Goal: Transaction & Acquisition: Book appointment/travel/reservation

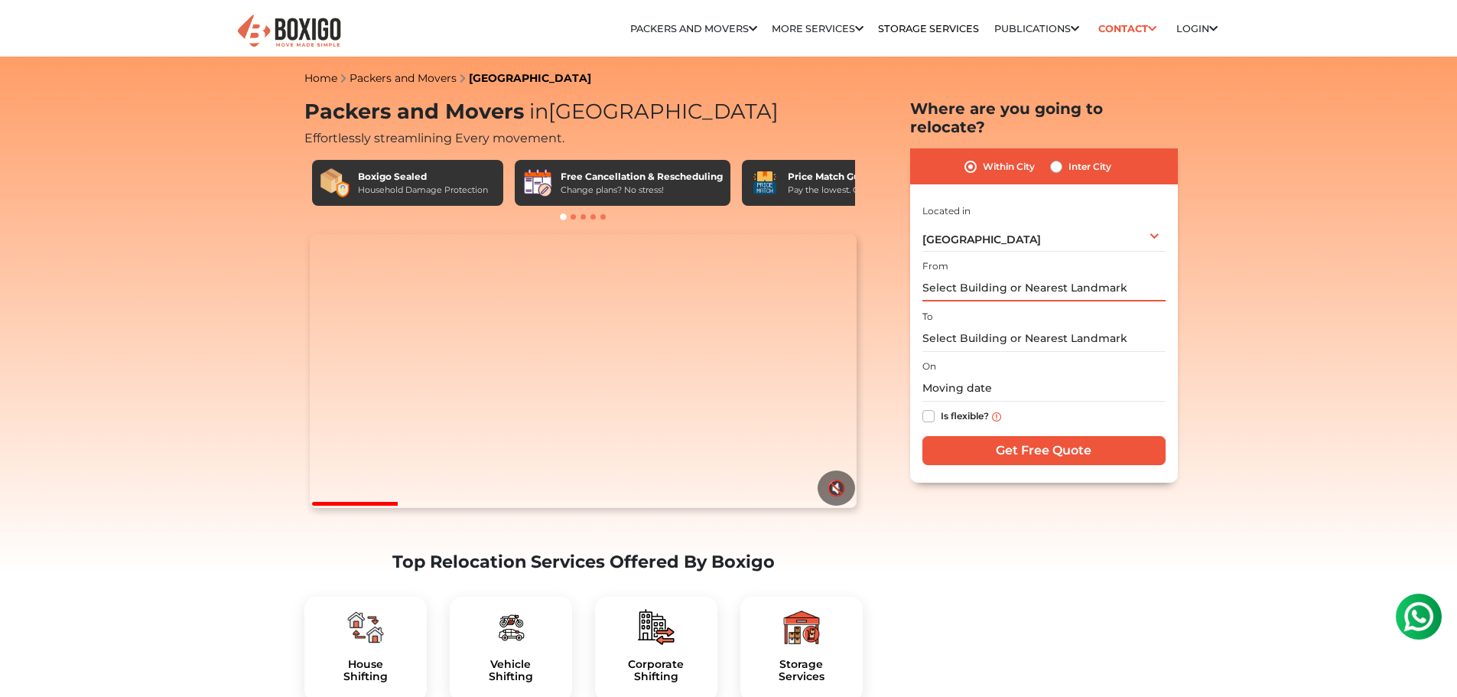
click at [1004, 275] on input "text" at bounding box center [1044, 288] width 243 height 27
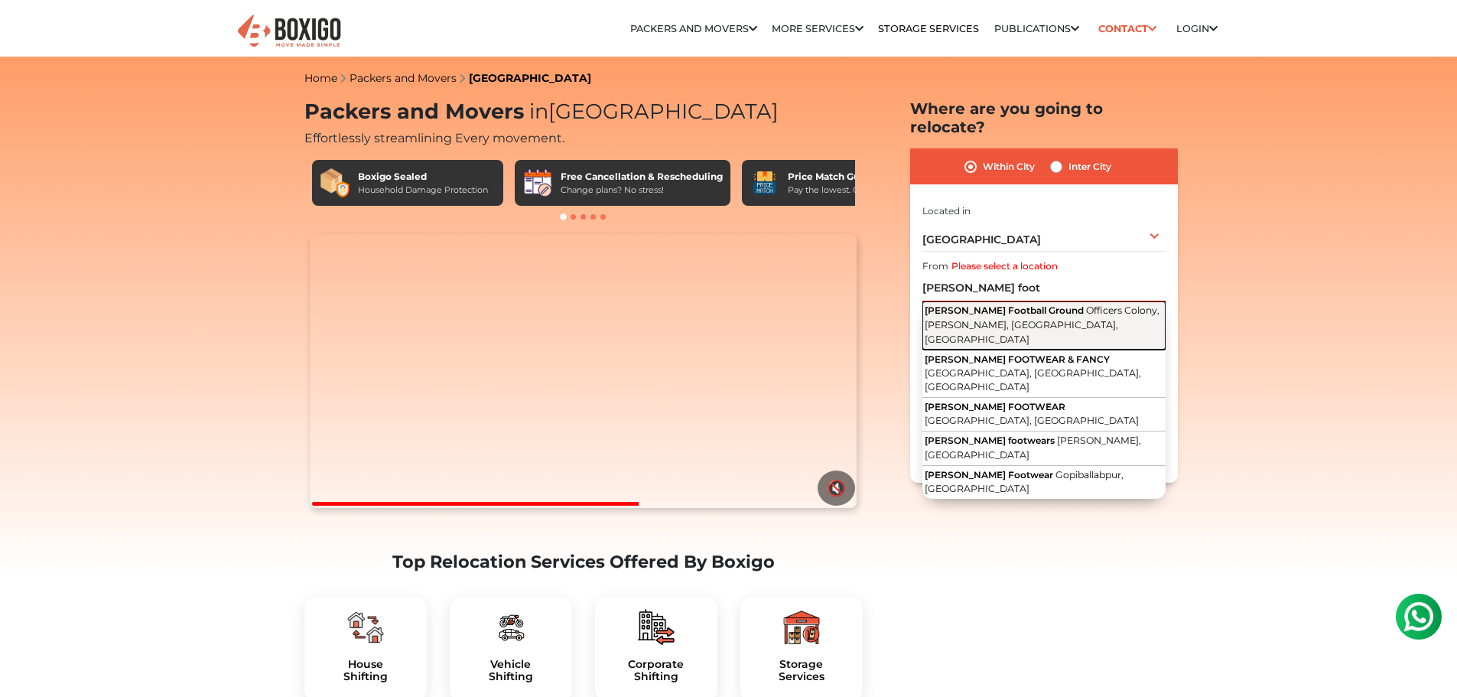
click at [1021, 308] on span "Officers Colony, [PERSON_NAME], [GEOGRAPHIC_DATA], [GEOGRAPHIC_DATA]" at bounding box center [1042, 324] width 235 height 40
type input "[PERSON_NAME] Football Ground, [GEOGRAPHIC_DATA], [PERSON_NAME], [GEOGRAPHIC_DA…"
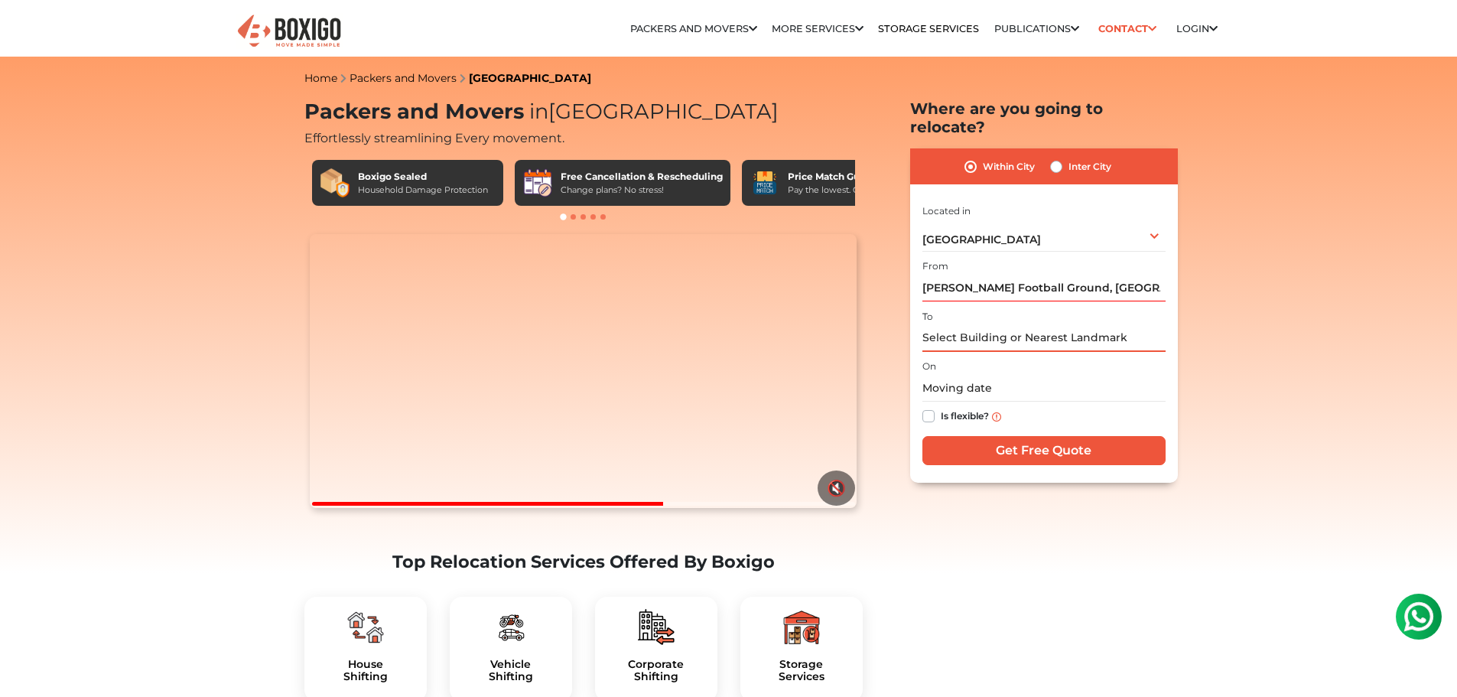
click at [998, 325] on input "text" at bounding box center [1044, 338] width 243 height 27
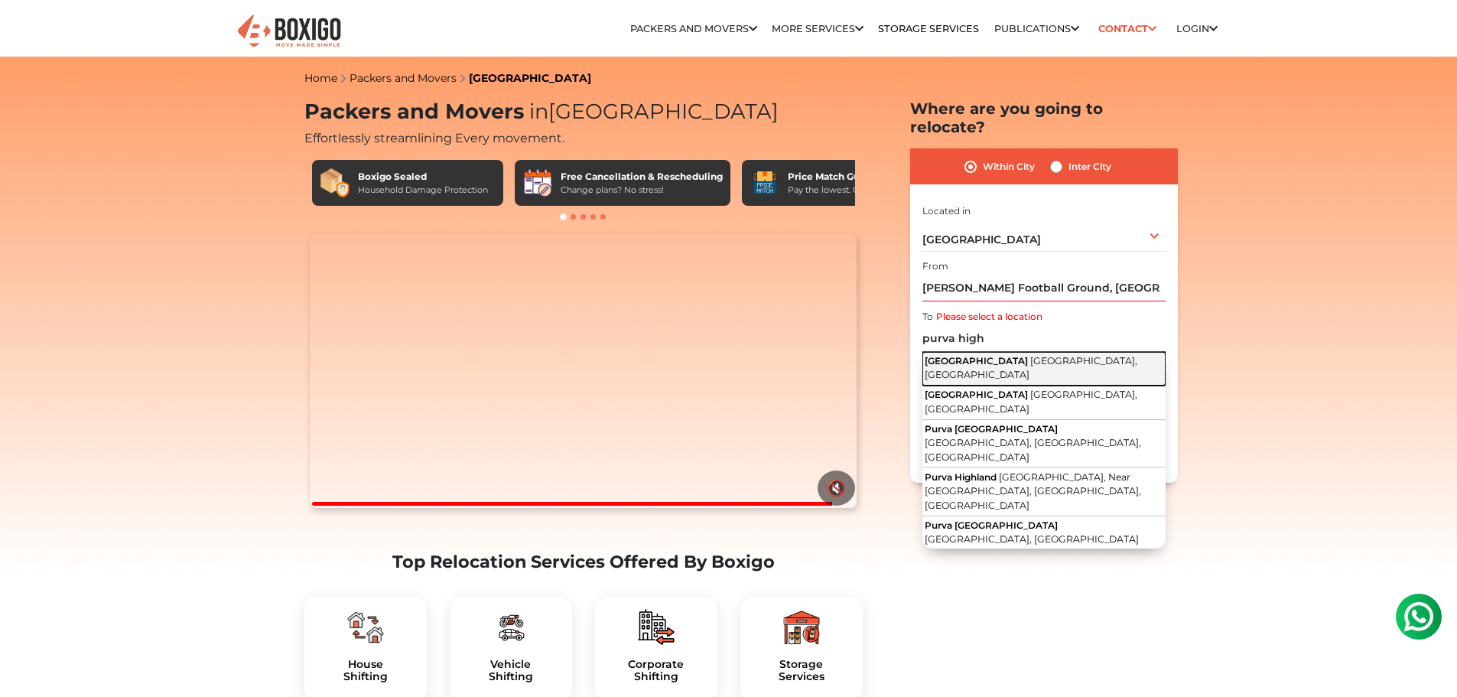
click at [1004, 355] on span "[GEOGRAPHIC_DATA], [GEOGRAPHIC_DATA]" at bounding box center [1031, 368] width 213 height 26
type input "[GEOGRAPHIC_DATA], [GEOGRAPHIC_DATA], [GEOGRAPHIC_DATA], [GEOGRAPHIC_DATA], [GE…"
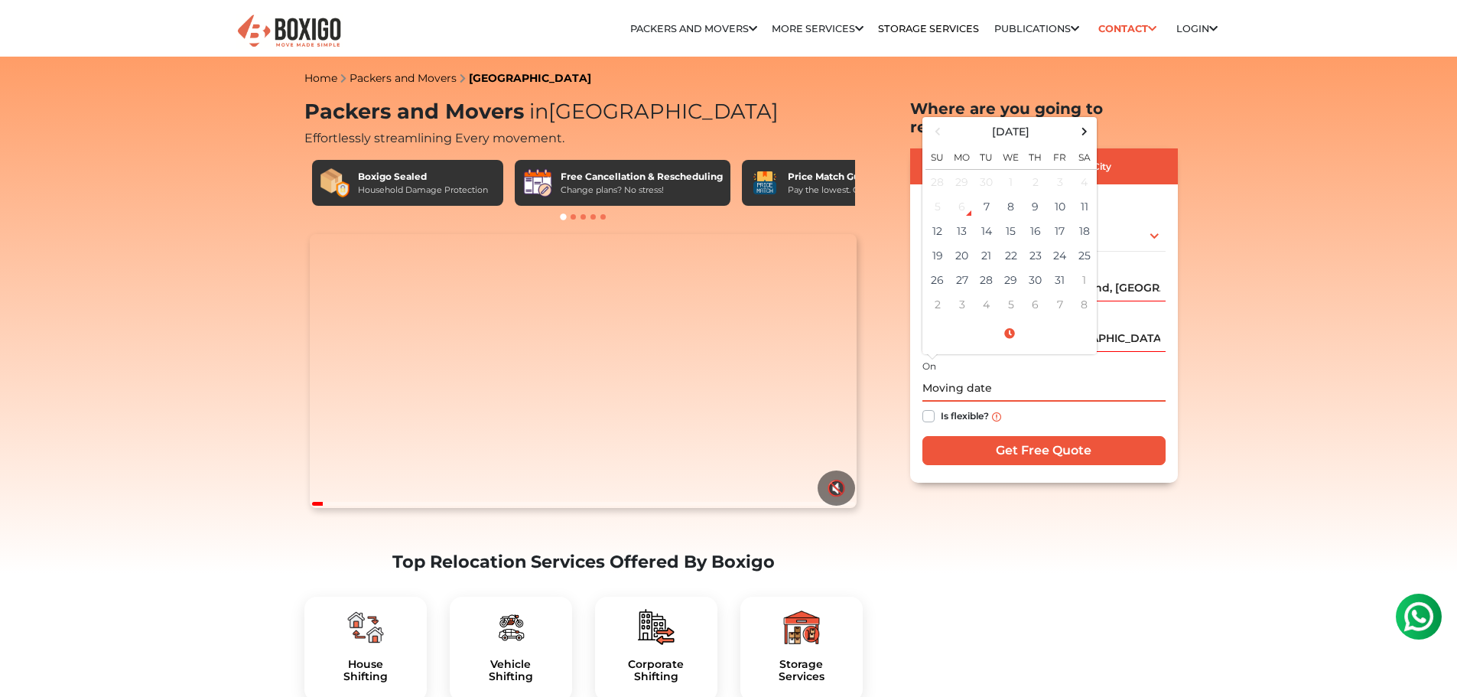
click at [1009, 376] on input "text" at bounding box center [1044, 388] width 243 height 27
click at [1085, 194] on td "11" at bounding box center [1085, 206] width 24 height 24
type input "[DATE] 12:00 AM"
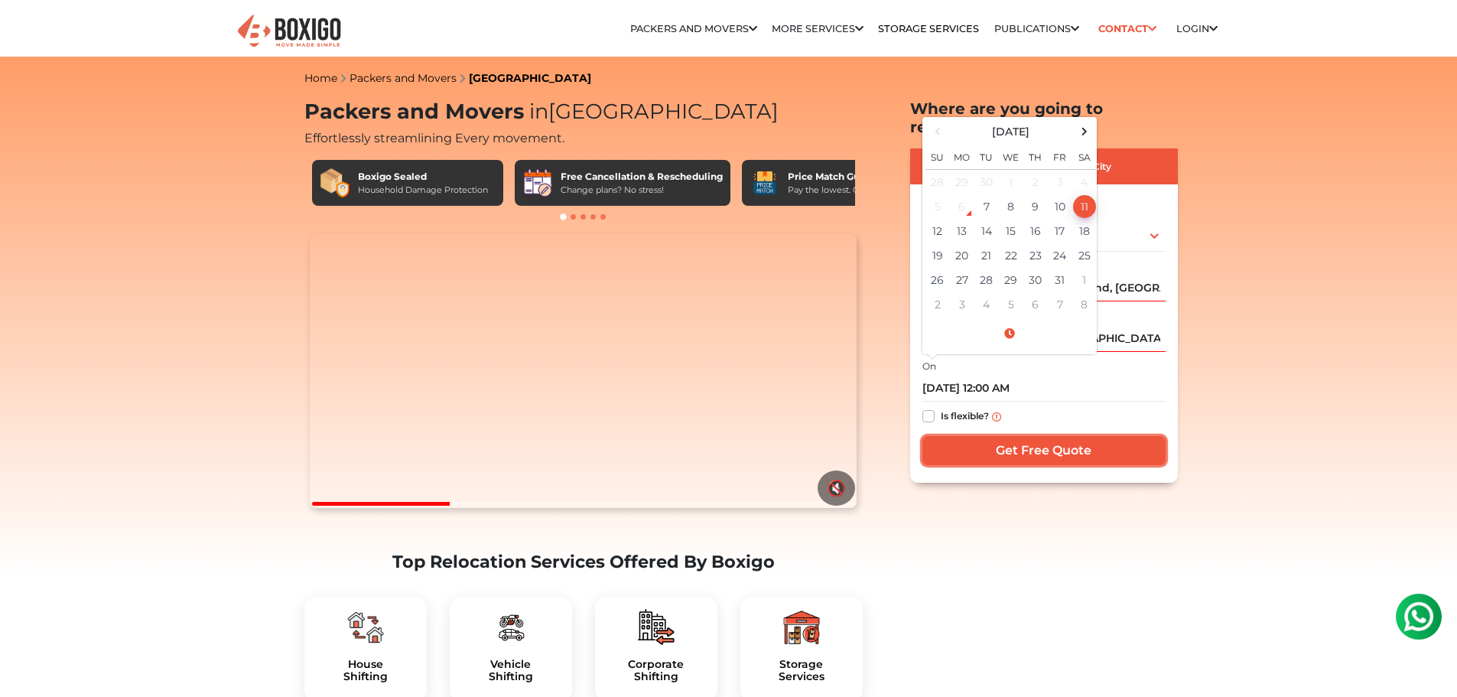
click at [1030, 436] on input "Get Free Quote" at bounding box center [1044, 450] width 243 height 29
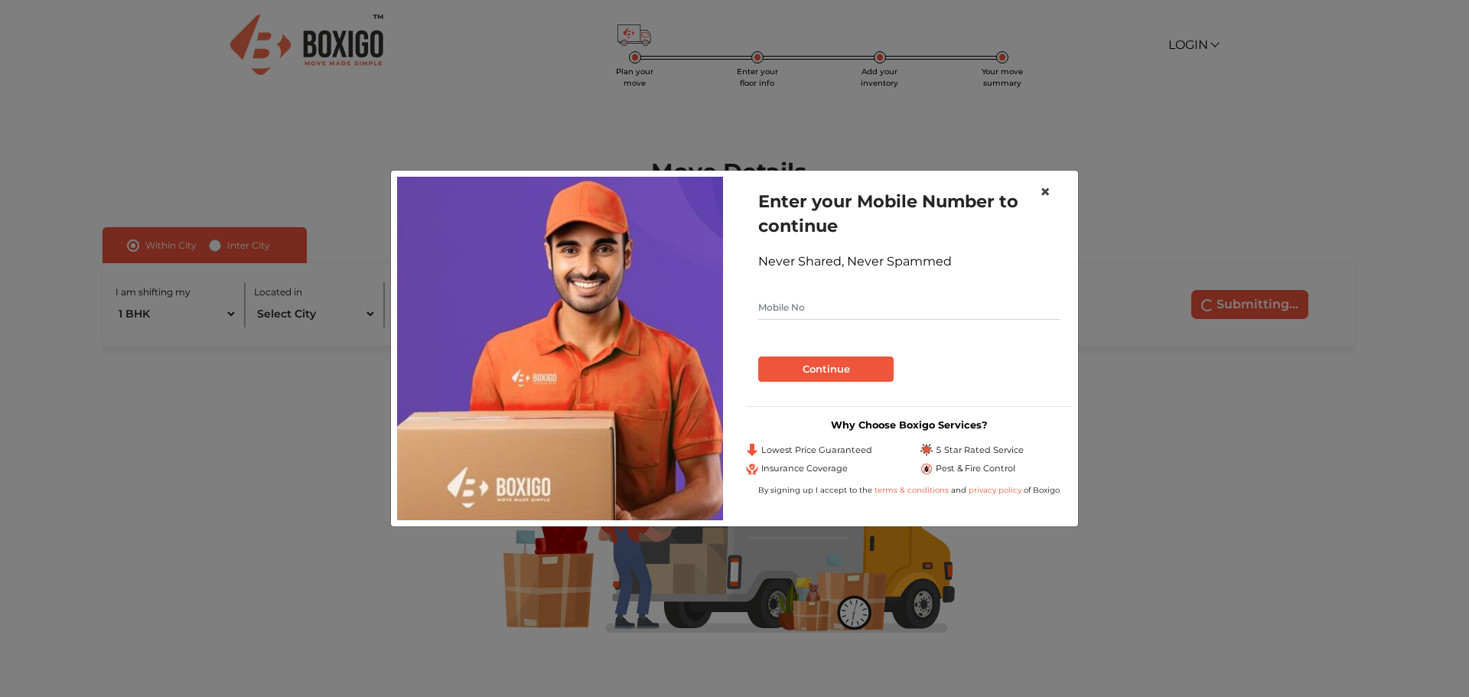
click at [1048, 193] on span "×" at bounding box center [1045, 192] width 11 height 22
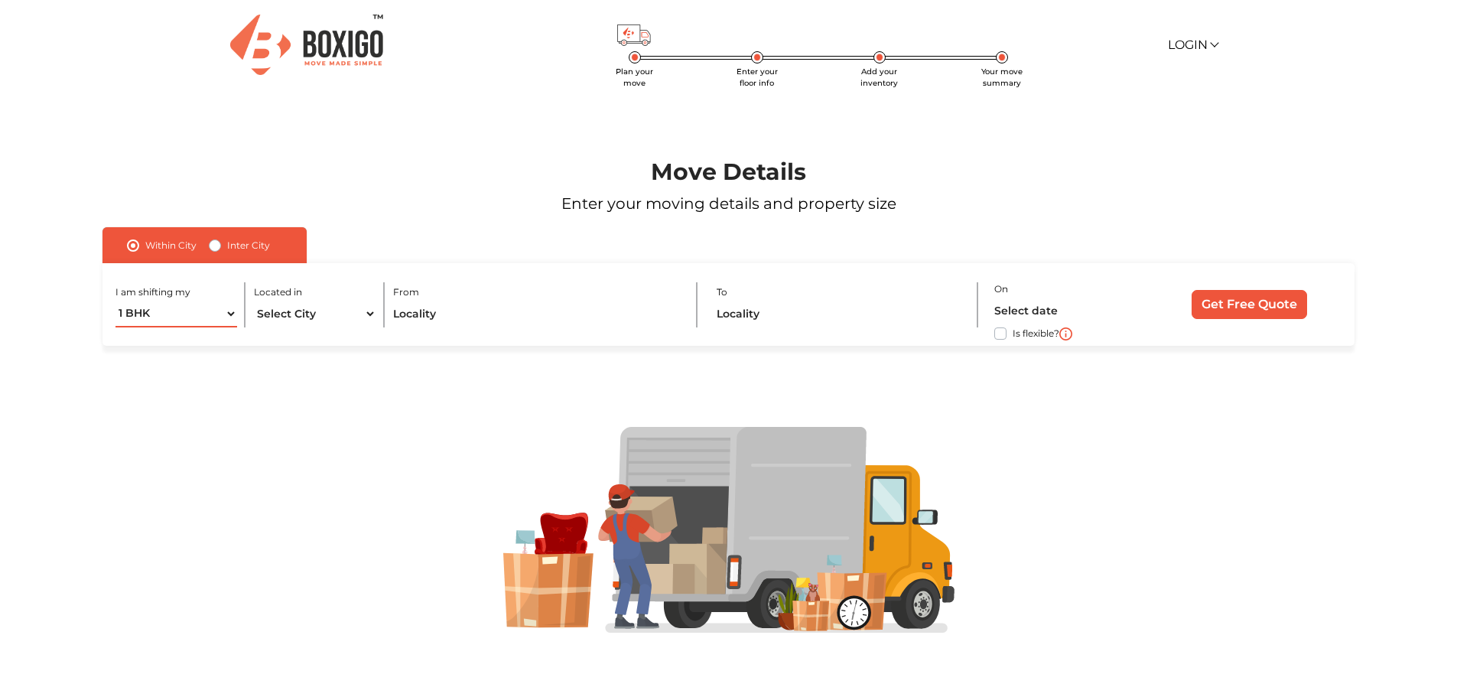
click at [223, 311] on select "1 BHK 2 BHK 3 BHK 3 + BHK FEW ITEMS" at bounding box center [177, 314] width 122 height 27
click at [347, 396] on div at bounding box center [729, 529] width 1364 height 367
click at [343, 314] on select "Select City Bangalore Bengaluru Bhopal Bhubaneswar Chennai Coimbatore Cuttack D…" at bounding box center [315, 314] width 122 height 27
select select "[GEOGRAPHIC_DATA]"
click at [254, 301] on select "Select City Bangalore Bengaluru Bhopal Bhubaneswar Chennai Coimbatore Cuttack D…" at bounding box center [315, 314] width 122 height 27
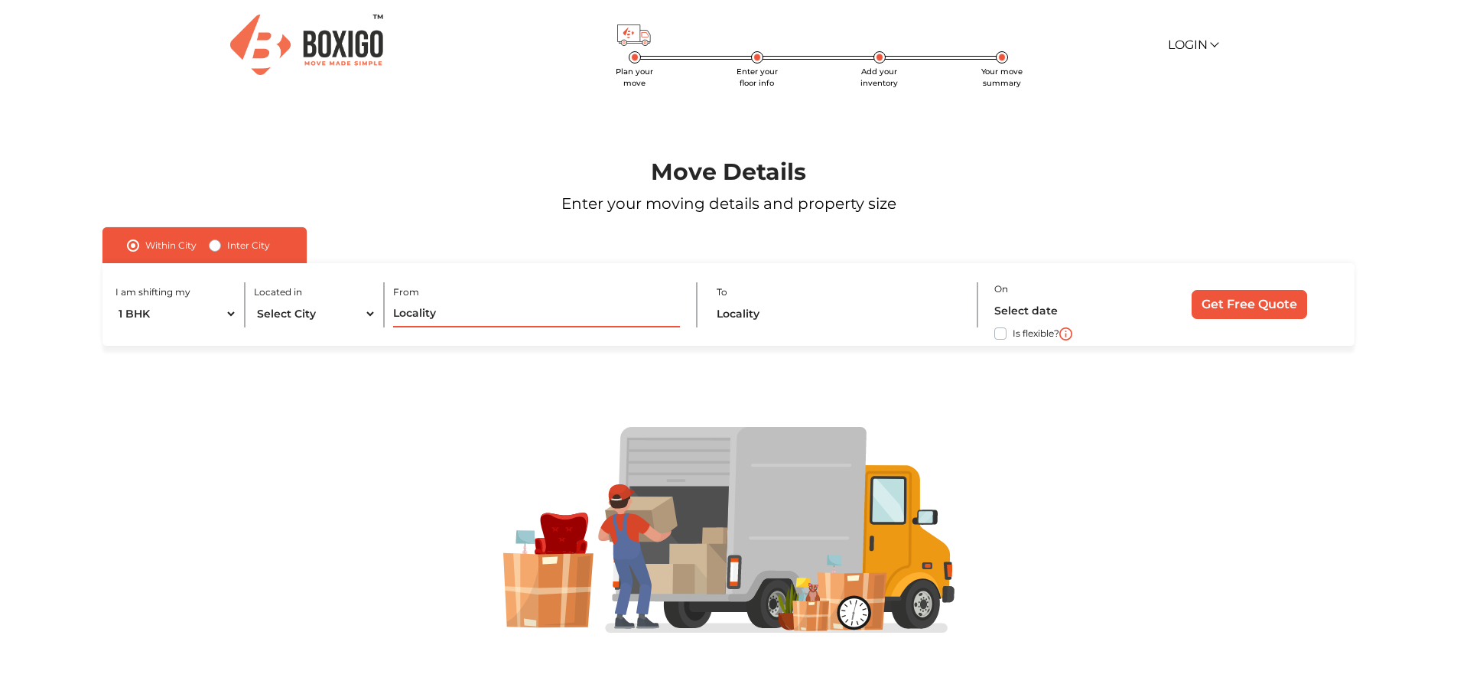
click at [461, 314] on input "text" at bounding box center [536, 314] width 287 height 27
click at [450, 311] on input "text" at bounding box center [536, 314] width 287 height 27
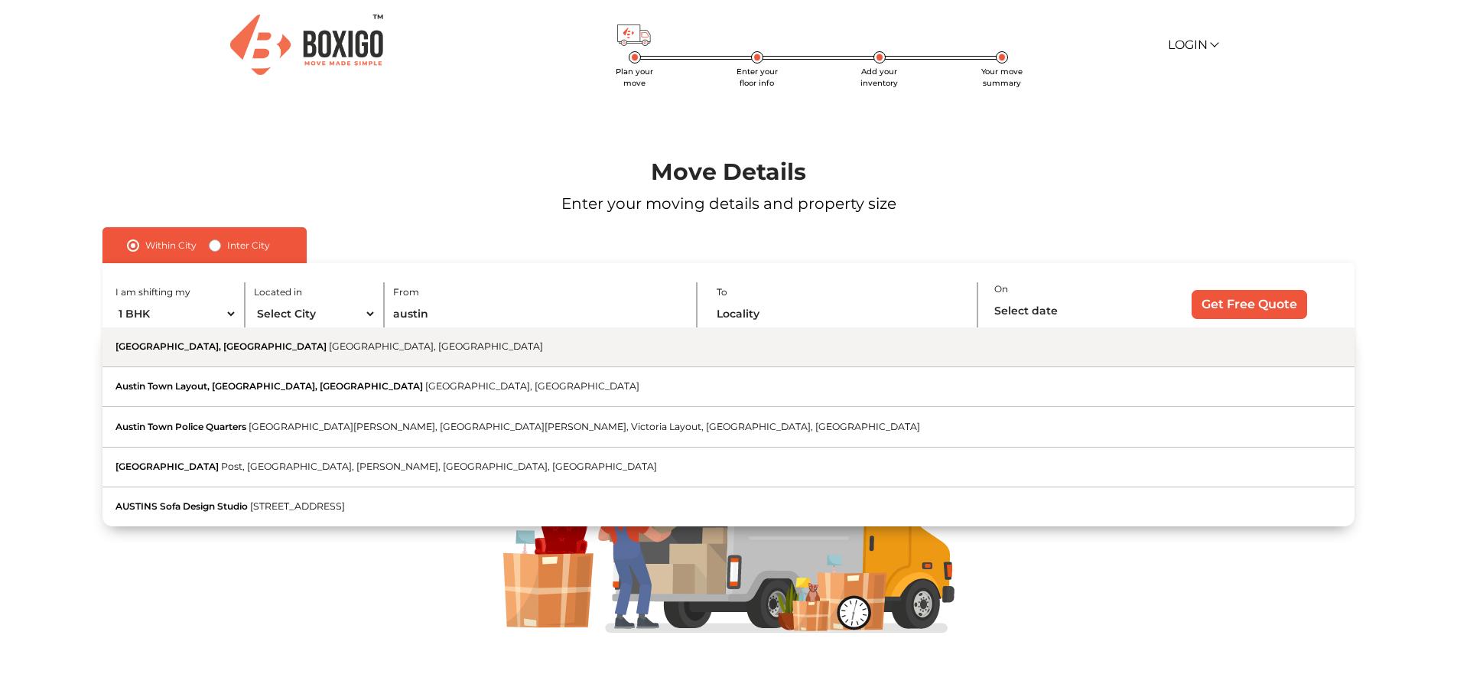
click at [362, 339] on button "Austin Town, Neelasandra Bengaluru, Karnataka" at bounding box center [729, 347] width 1252 height 40
type input "Austin Town, Neelasandra, Bengaluru, Karnataka"
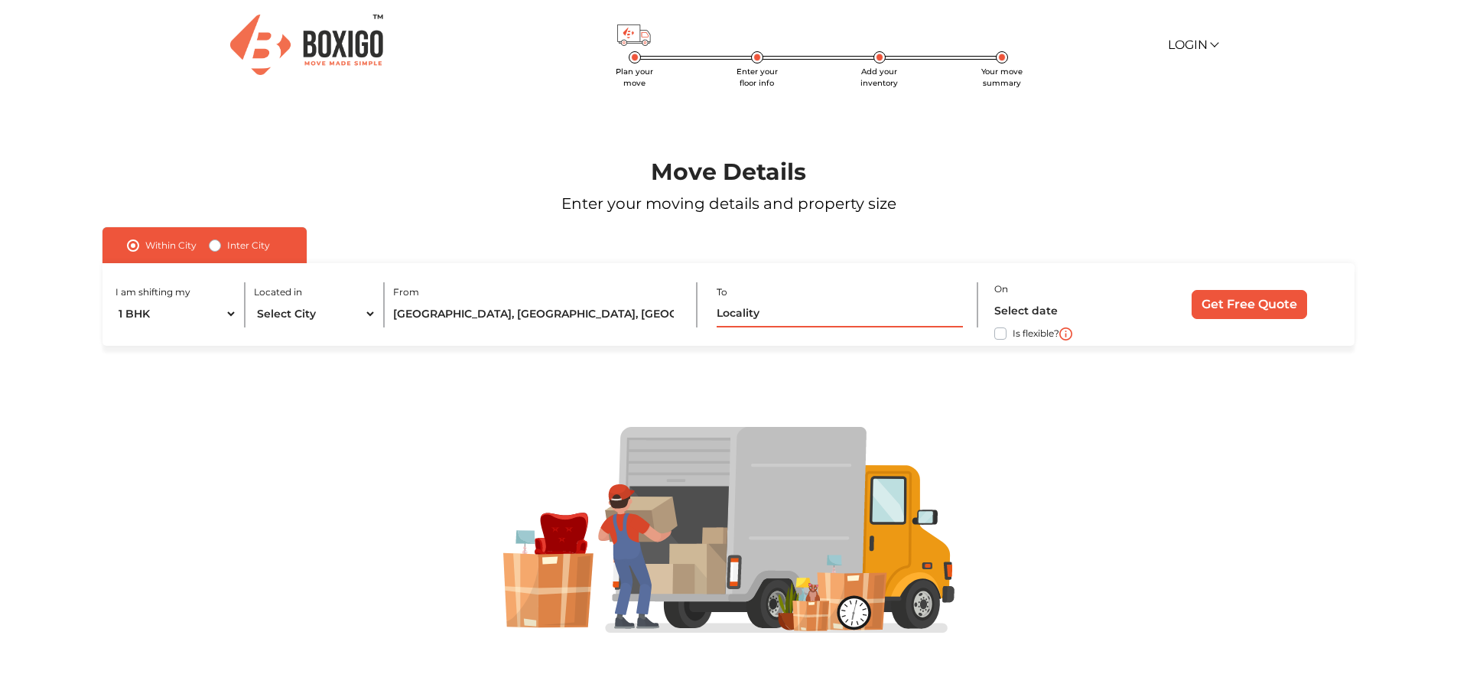
click at [828, 324] on input "text" at bounding box center [840, 314] width 246 height 27
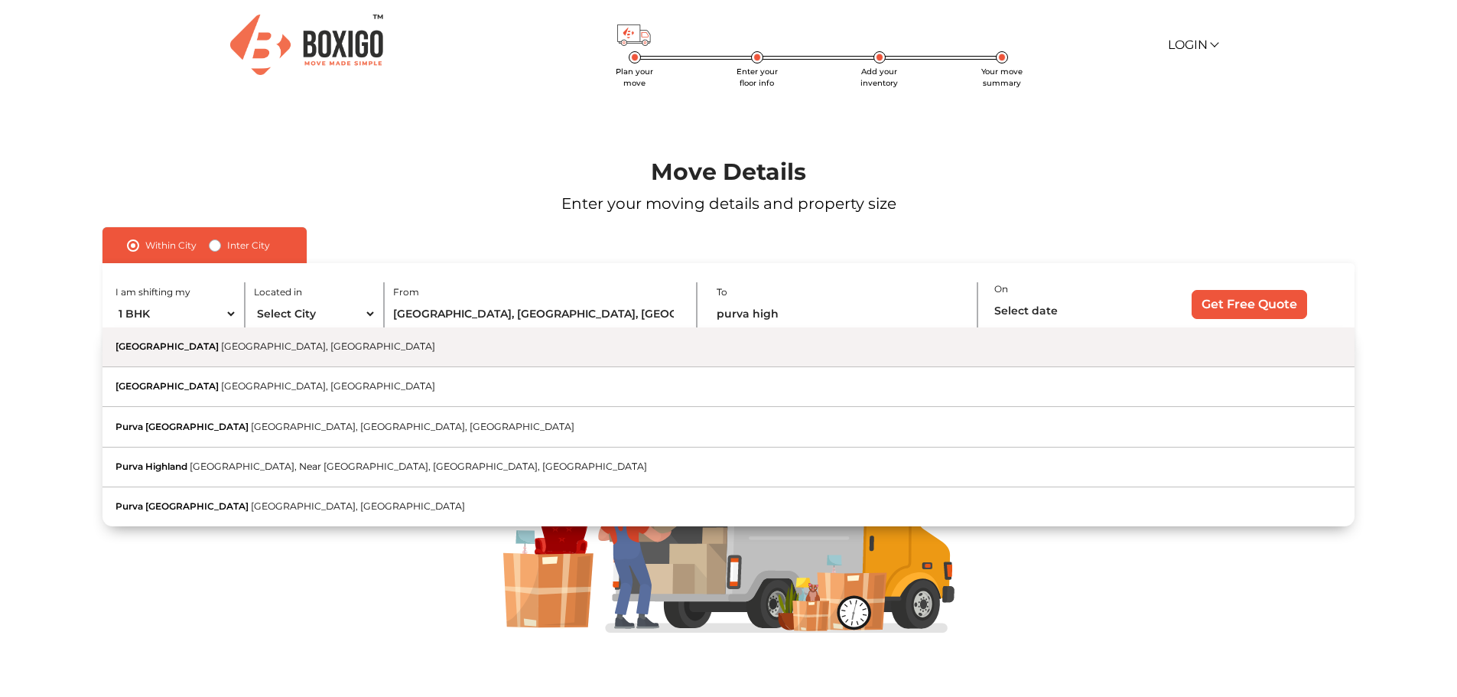
click at [327, 353] on button "PURVA HIGHLANDS Holiday Village Road, Raghuvanahalli, Bengaluru, Karnataka" at bounding box center [729, 347] width 1252 height 40
type input "[GEOGRAPHIC_DATA], [GEOGRAPHIC_DATA], [GEOGRAPHIC_DATA], [GEOGRAPHIC_DATA], [GE…"
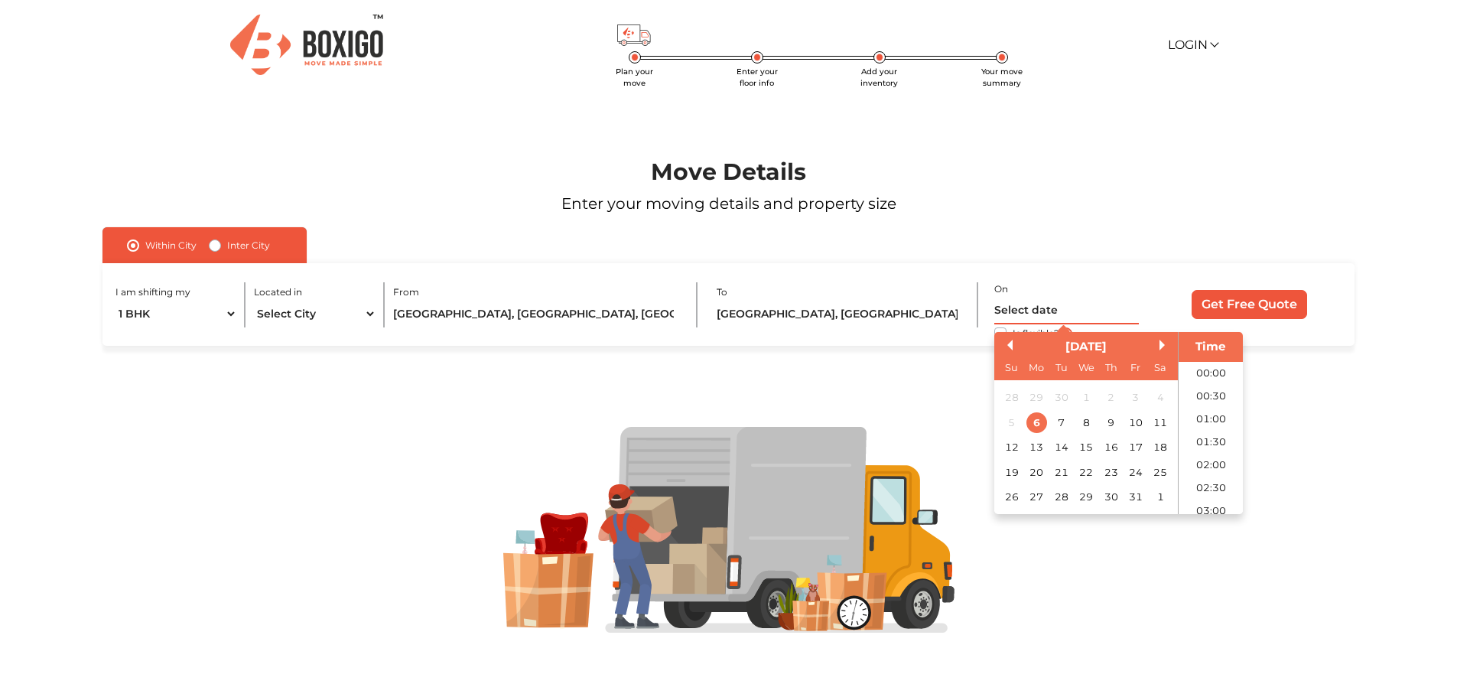
scroll to position [532, 0]
click at [1023, 308] on input "text" at bounding box center [1067, 311] width 145 height 27
click at [1162, 422] on div "11" at bounding box center [1161, 422] width 21 height 21
click at [1210, 440] on li "09:00" at bounding box center [1211, 439] width 65 height 23
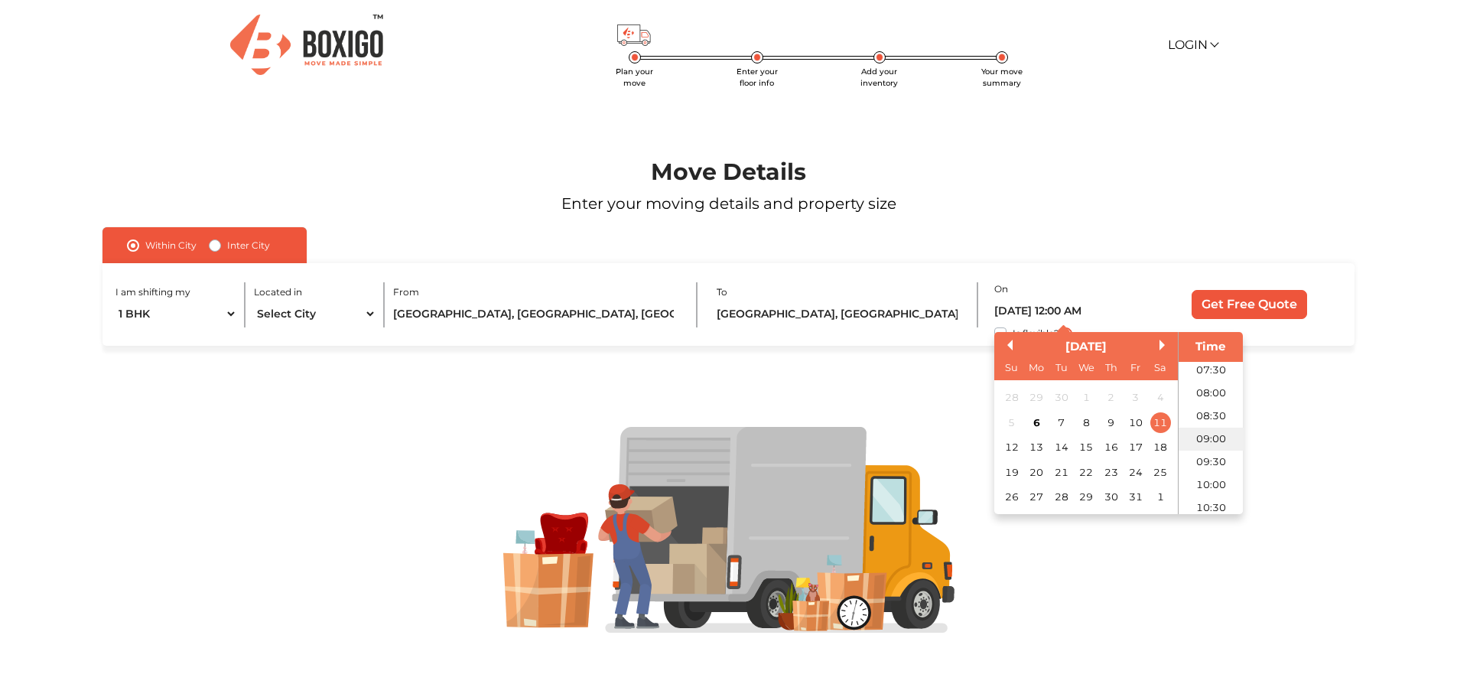
type input "11/10/2025 9:00 AM"
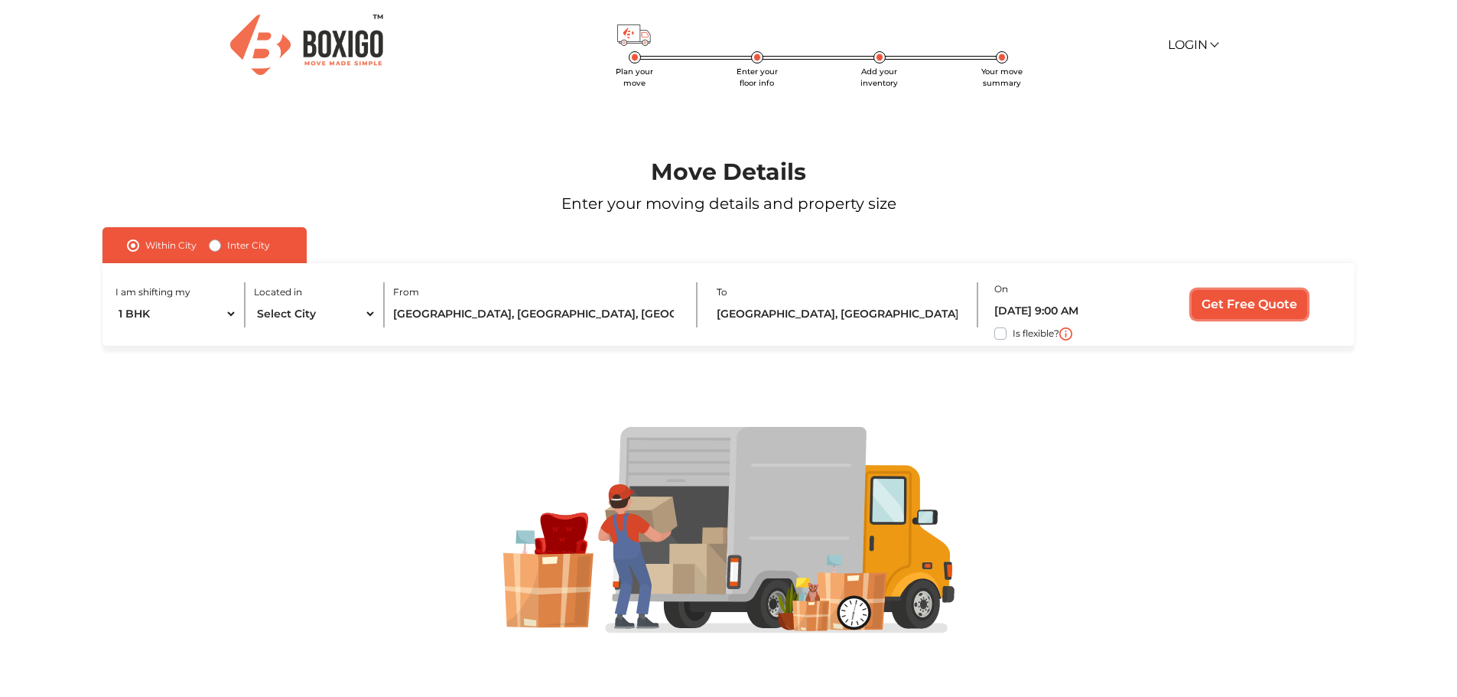
click at [1252, 304] on input "Get Free Quote" at bounding box center [1250, 304] width 116 height 29
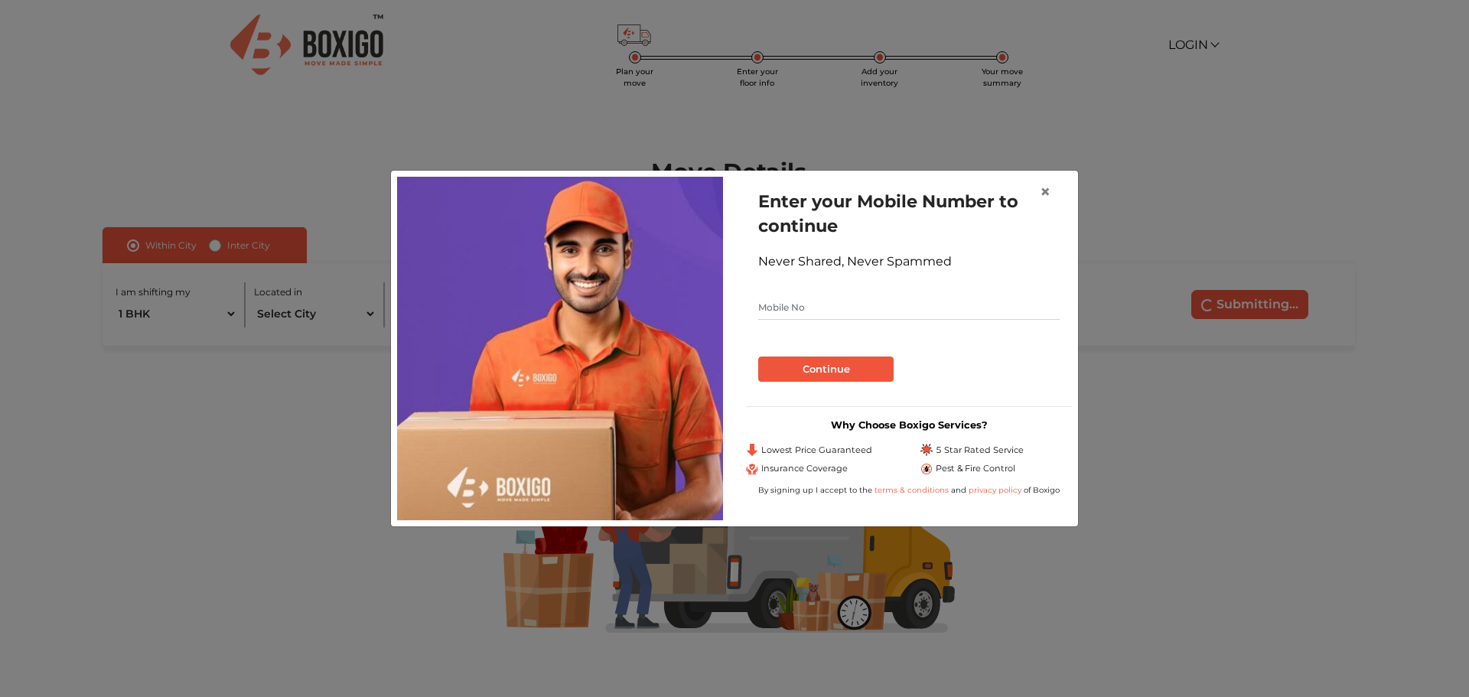
click at [873, 297] on input "text" at bounding box center [908, 307] width 301 height 24
type input "9940589836"
click at [841, 376] on button "Continue" at bounding box center [825, 370] width 135 height 26
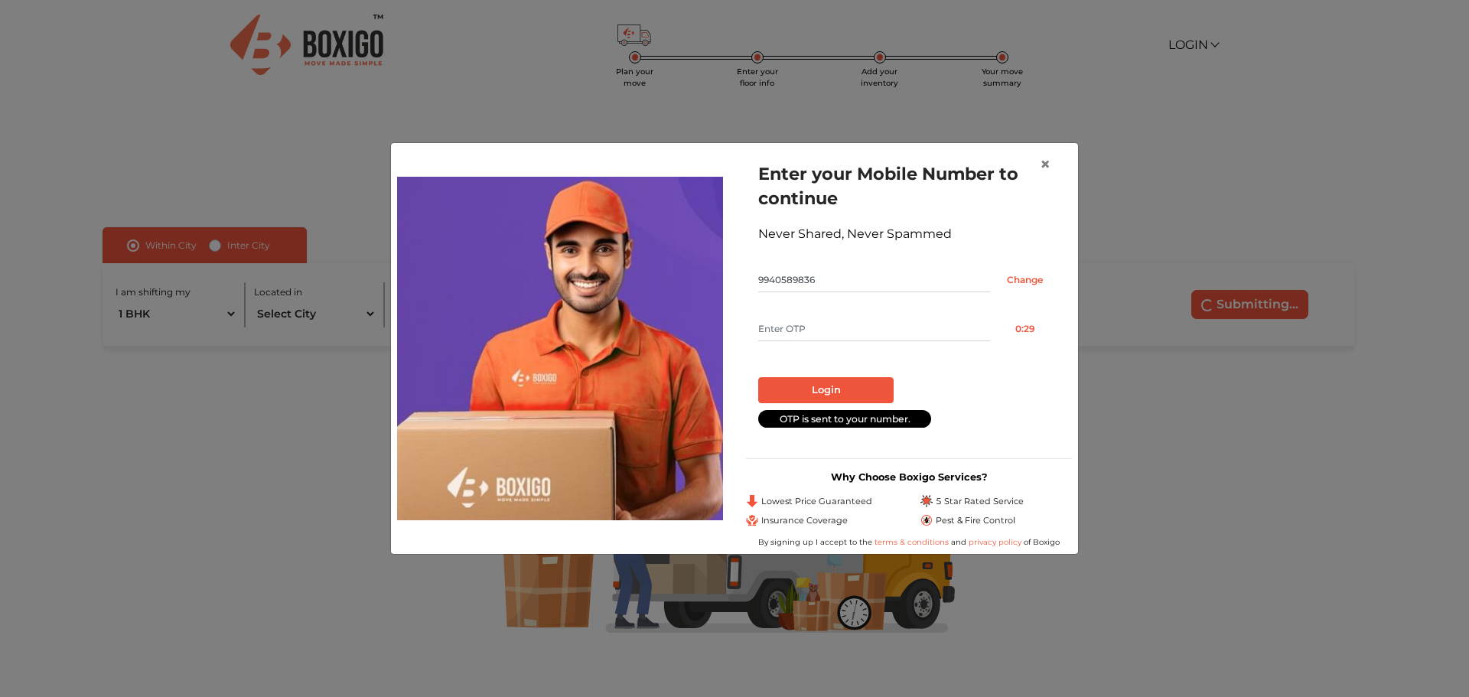
click at [822, 326] on input "text" at bounding box center [874, 329] width 232 height 24
type input "3259"
click at [848, 392] on button "Login" at bounding box center [825, 390] width 135 height 26
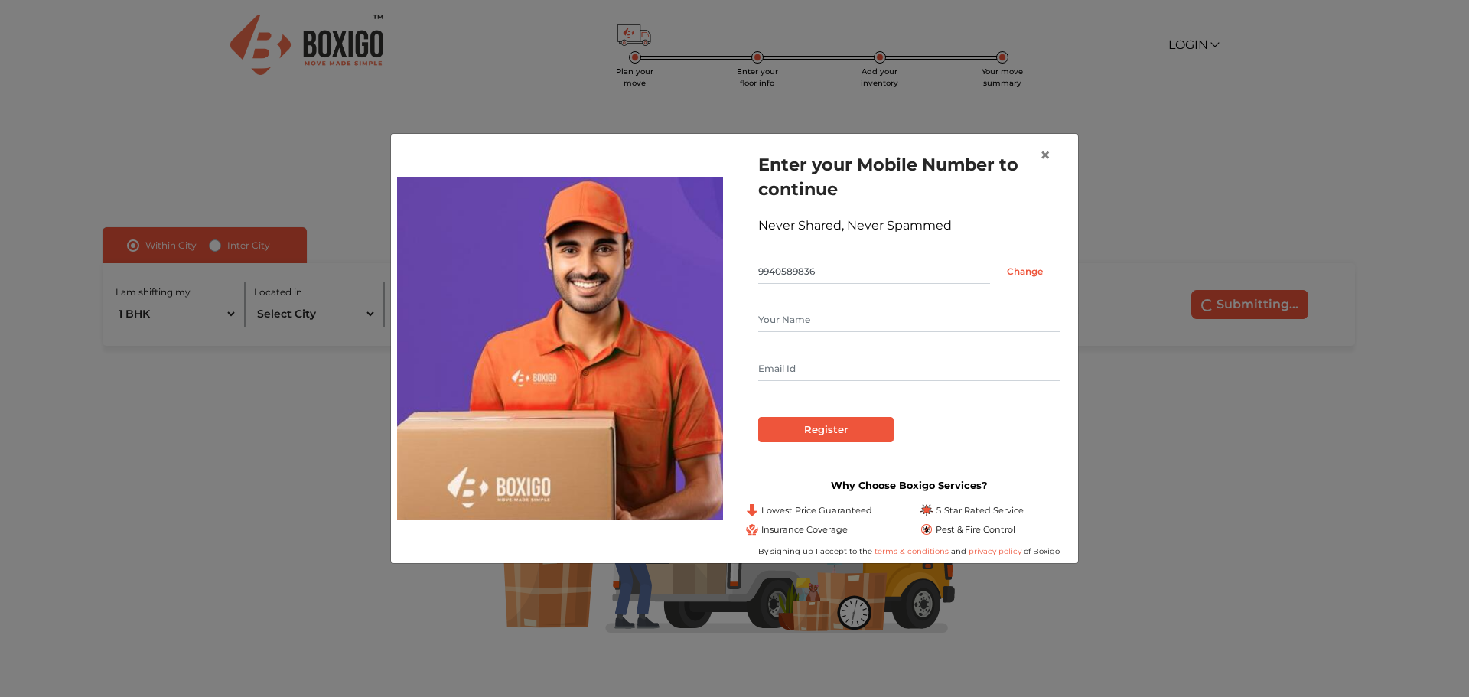
click at [804, 320] on input "text" at bounding box center [908, 320] width 301 height 24
click at [793, 321] on input "text" at bounding box center [908, 320] width 301 height 24
type input "Yogesh"
click at [807, 367] on input "text" at bounding box center [908, 369] width 301 height 24
type input "yogesh.balakrishnan1@gmail.com"
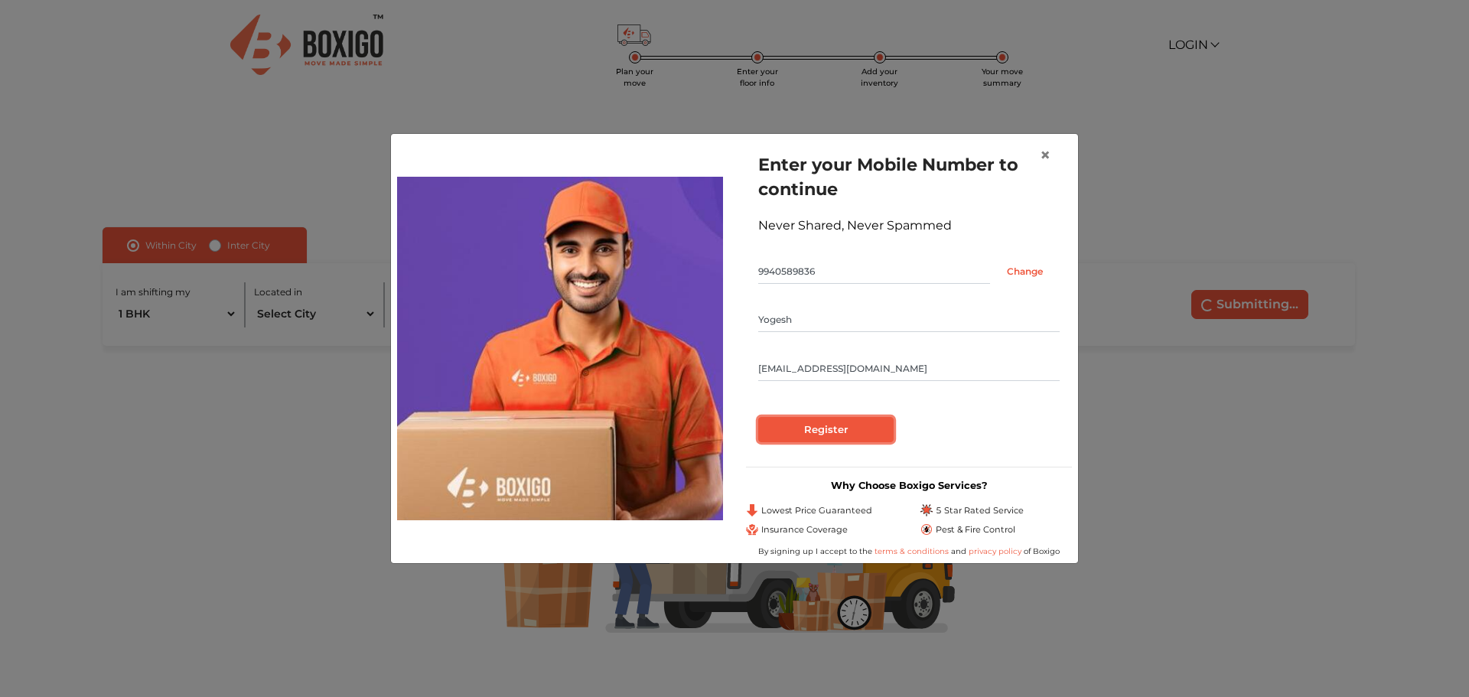
click at [840, 428] on input "Register" at bounding box center [825, 430] width 135 height 26
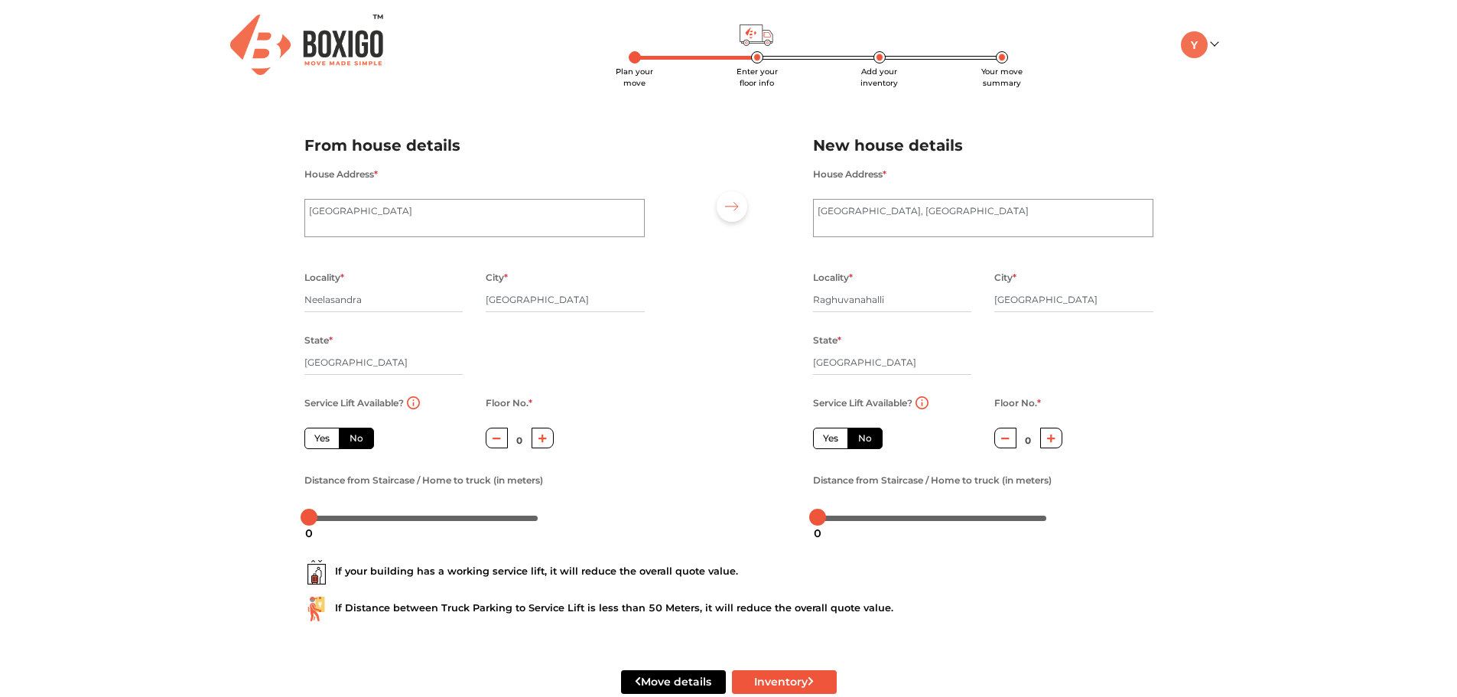
click at [1014, 437] on button "button" at bounding box center [1006, 438] width 22 height 21
click at [825, 444] on label "Yes" at bounding box center [830, 438] width 35 height 21
click at [825, 441] on input "Yes" at bounding box center [828, 436] width 10 height 10
radio input "true"
click at [867, 448] on label "No" at bounding box center [865, 438] width 35 height 21
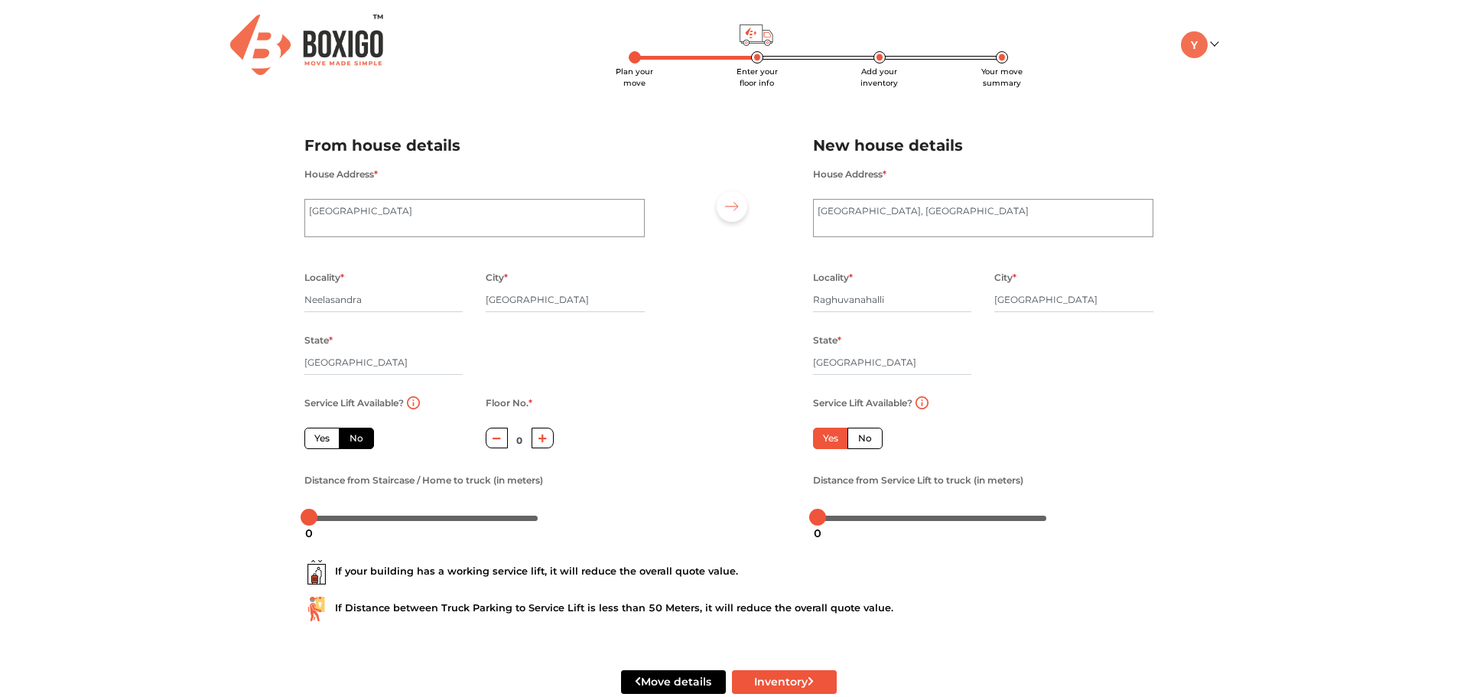
click at [867, 441] on input "No" at bounding box center [863, 436] width 10 height 10
radio input "true"
click at [493, 436] on icon "button" at bounding box center [497, 438] width 8 height 9
click at [546, 440] on icon "button" at bounding box center [543, 438] width 8 height 9
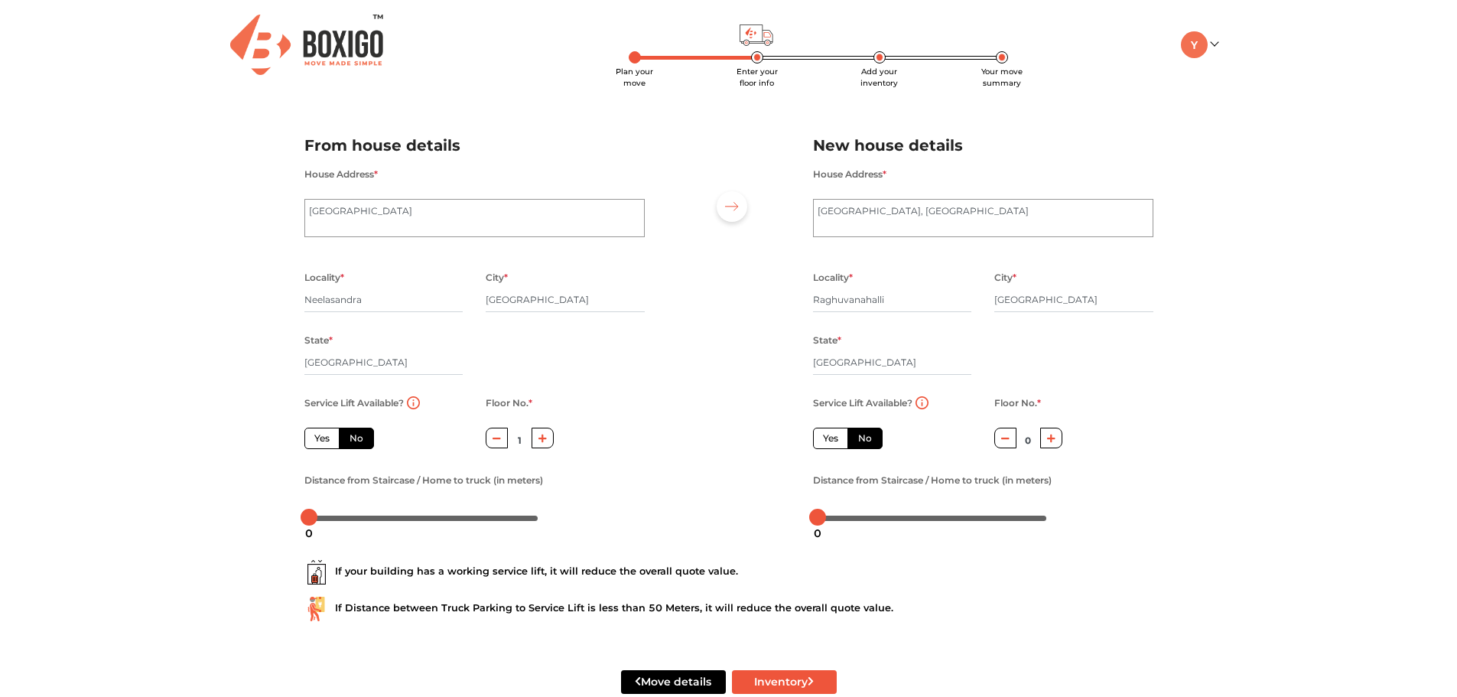
scroll to position [34, 0]
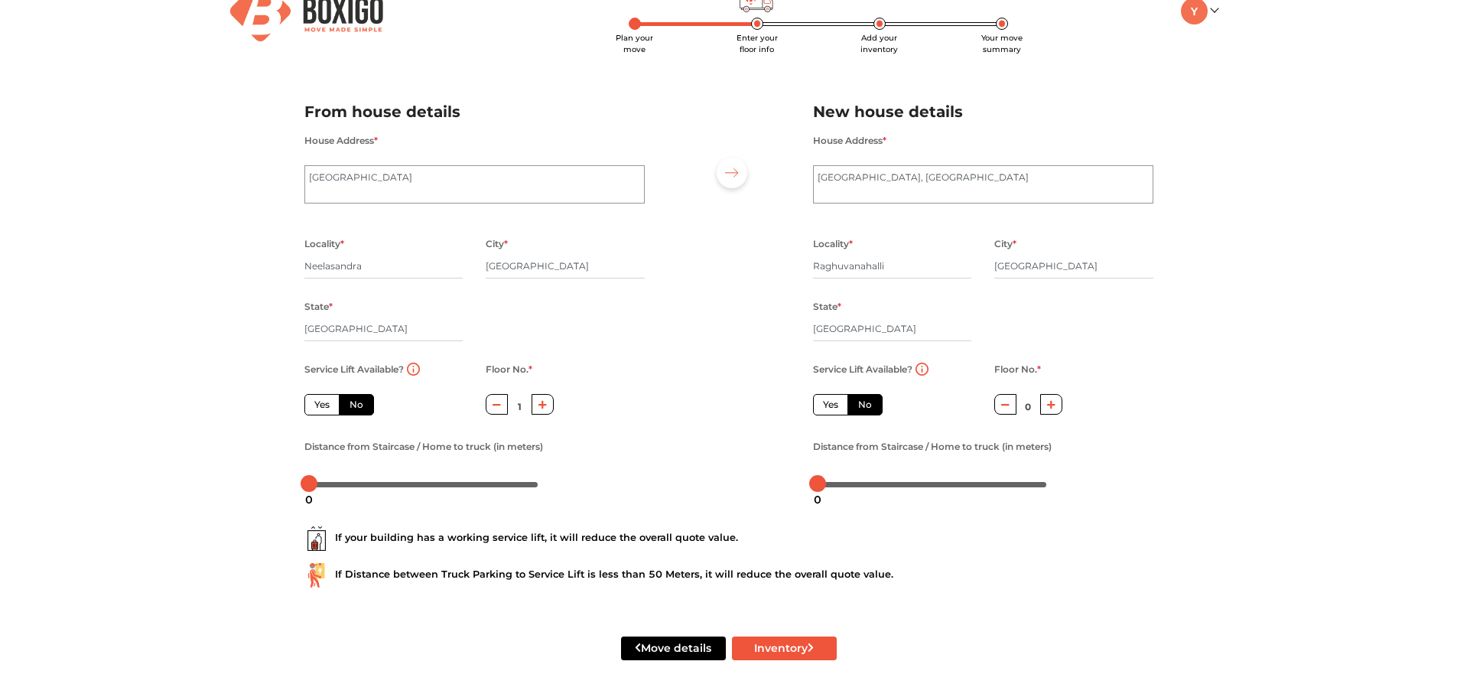
click at [502, 403] on button "button" at bounding box center [497, 404] width 22 height 21
click at [550, 402] on button "button" at bounding box center [543, 404] width 22 height 21
type input "1"
click at [376, 182] on textarea "Austin Town" at bounding box center [474, 184] width 340 height 38
type textarea "Austin Town, its an individuall house and we are living on the first floor."
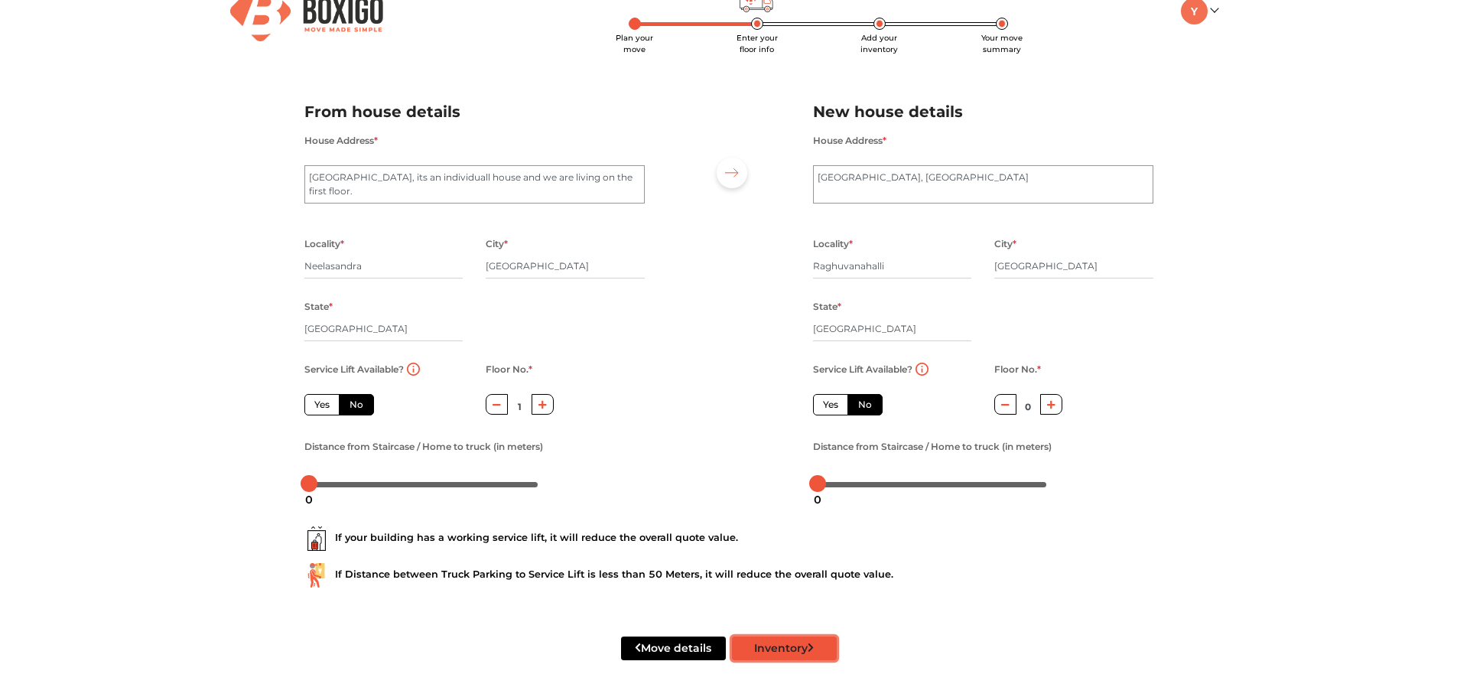
click at [793, 646] on button "Inventory" at bounding box center [784, 649] width 105 height 24
radio input "true"
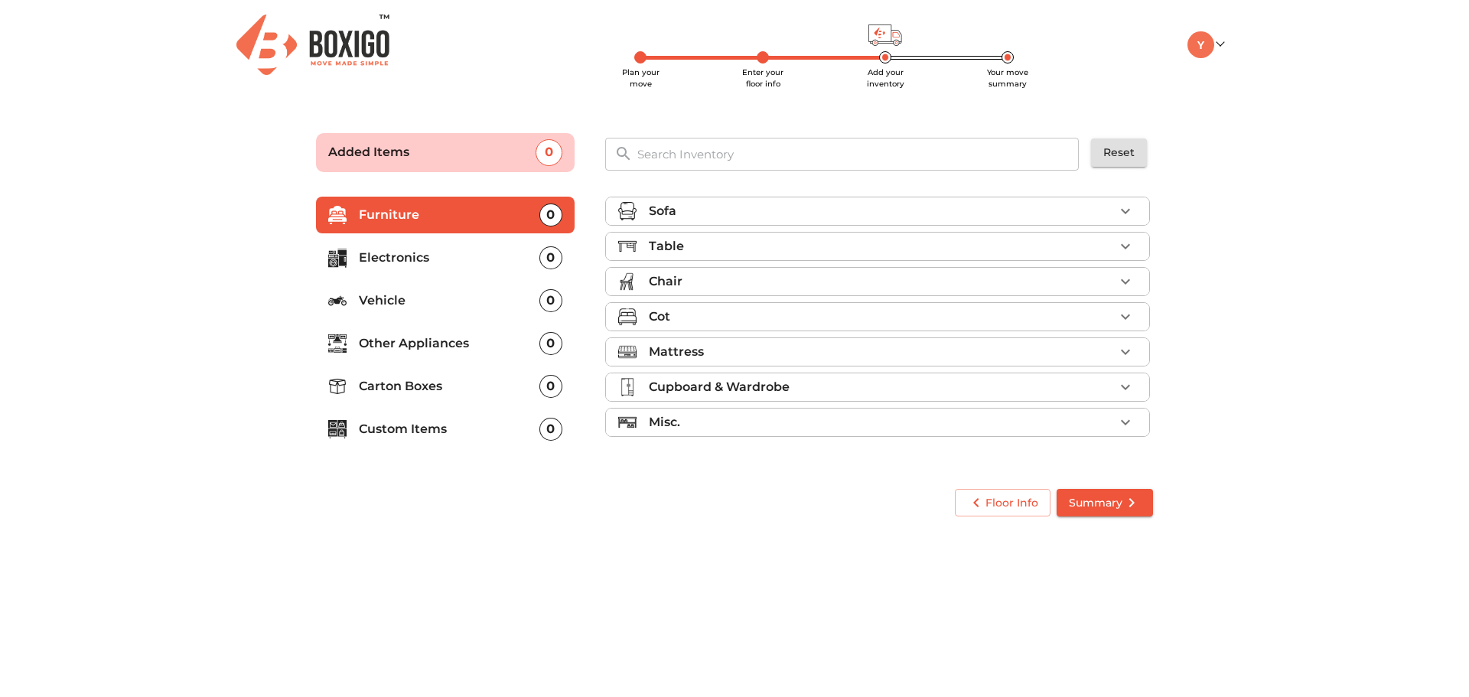
click at [912, 210] on div "Sofa" at bounding box center [881, 211] width 465 height 18
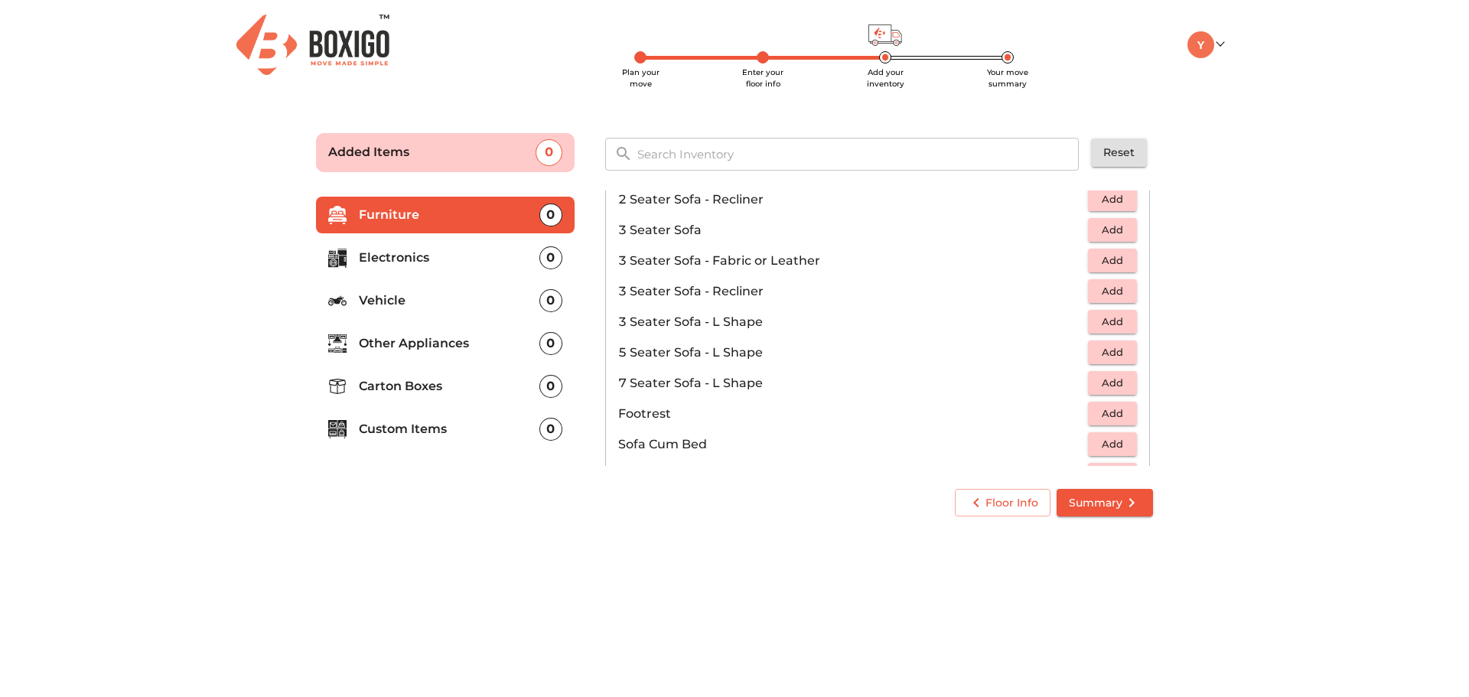
scroll to position [201, 0]
click at [1112, 358] on span "Add" at bounding box center [1113, 352] width 34 height 18
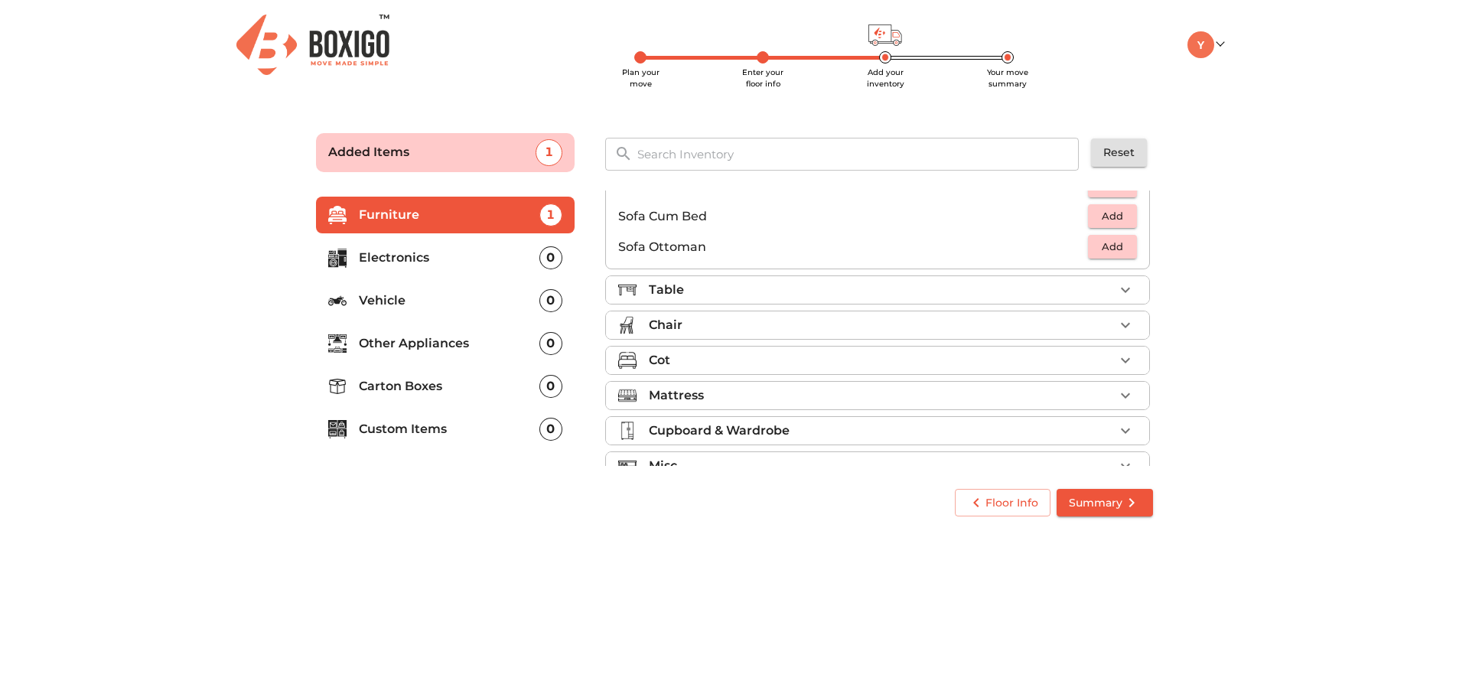
scroll to position [429, 0]
click at [800, 285] on div "Table" at bounding box center [881, 289] width 465 height 18
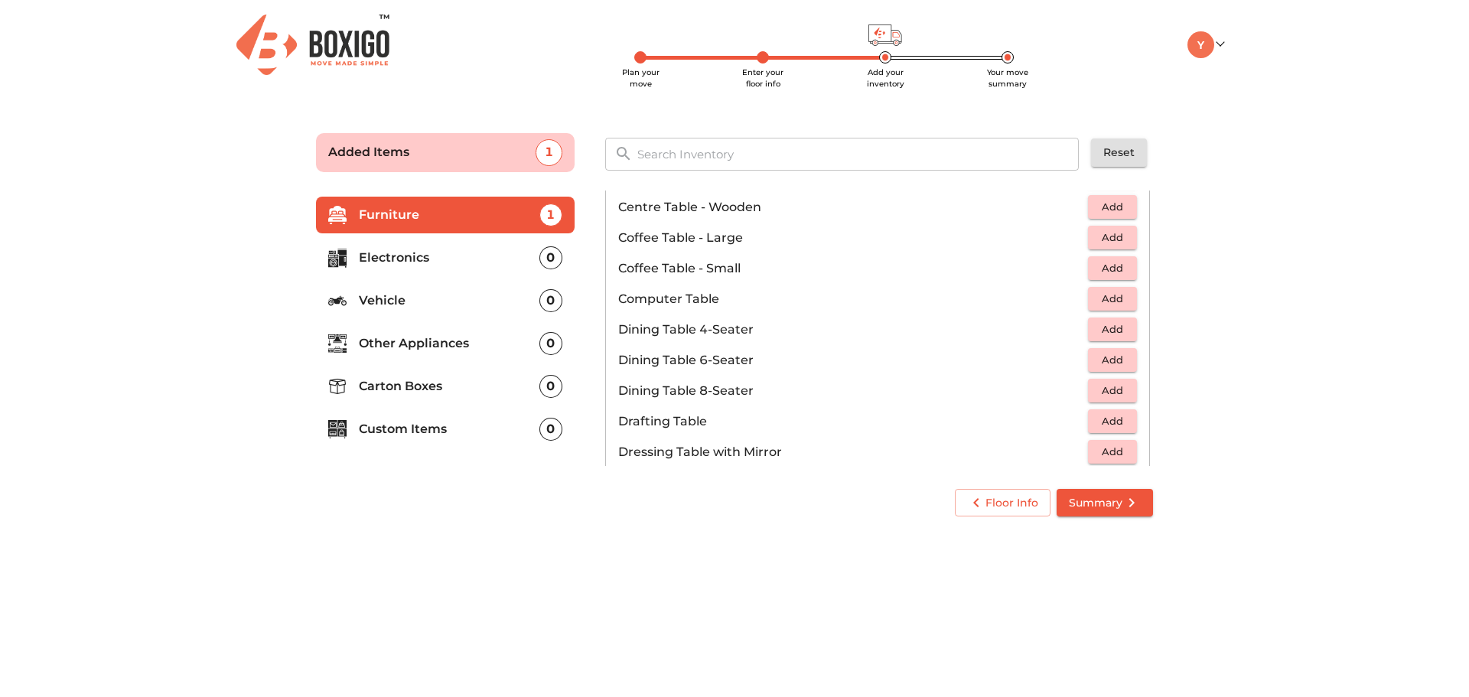
scroll to position [193, 0]
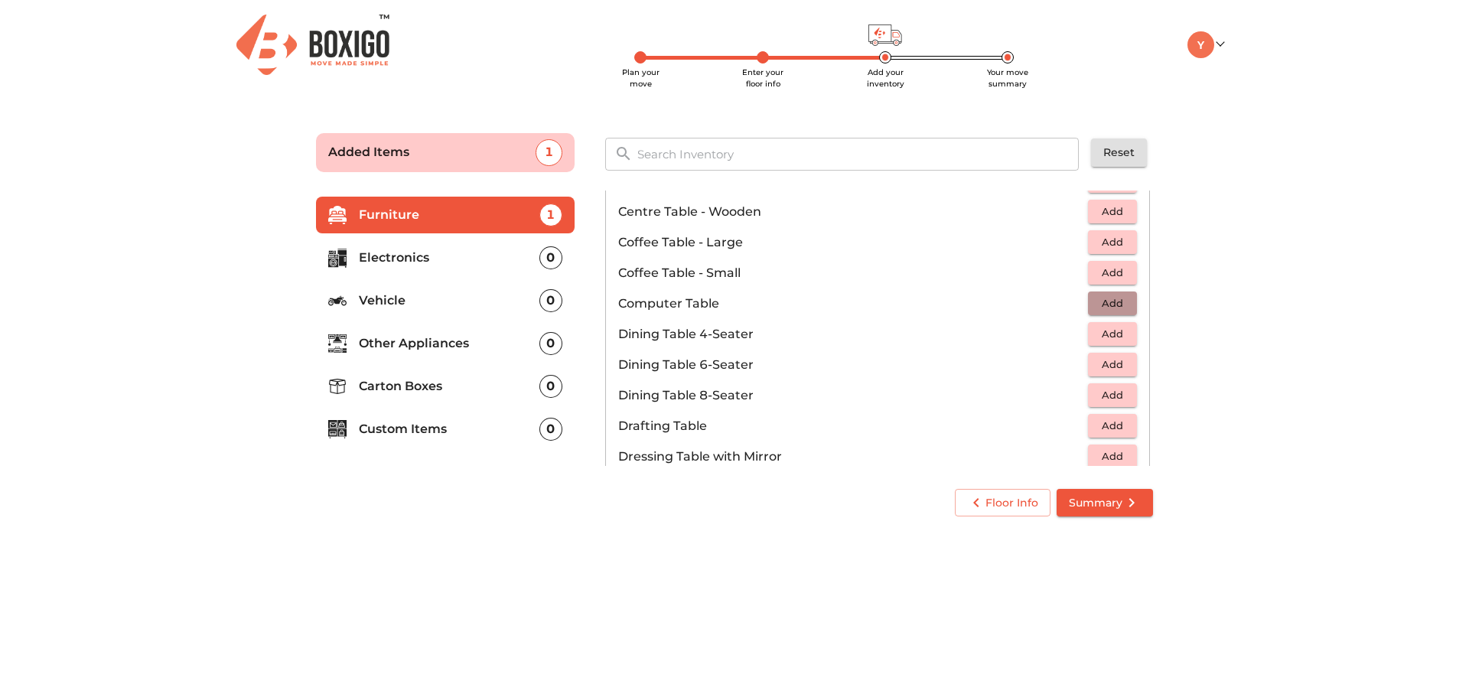
click at [1116, 299] on span "Add" at bounding box center [1113, 304] width 34 height 18
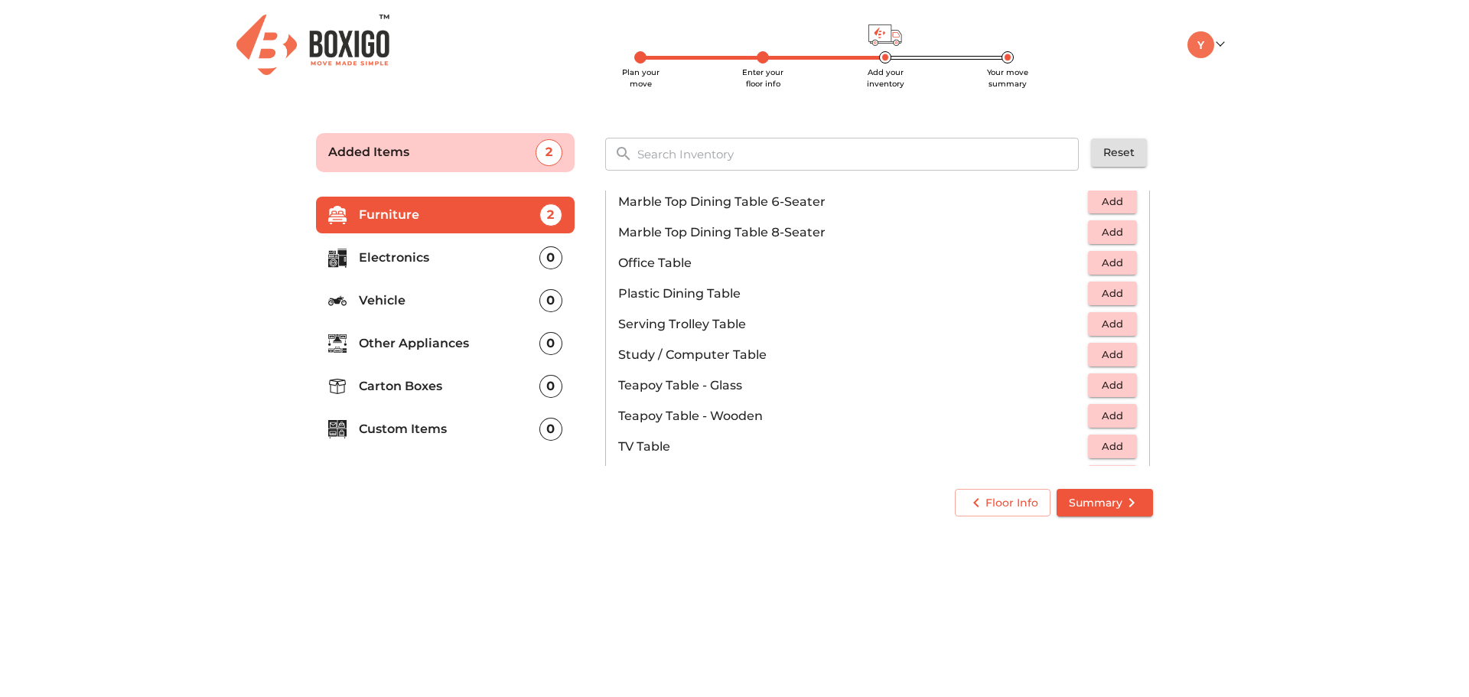
scroll to position [753, 0]
click at [1113, 359] on span "Add" at bounding box center [1113, 356] width 34 height 18
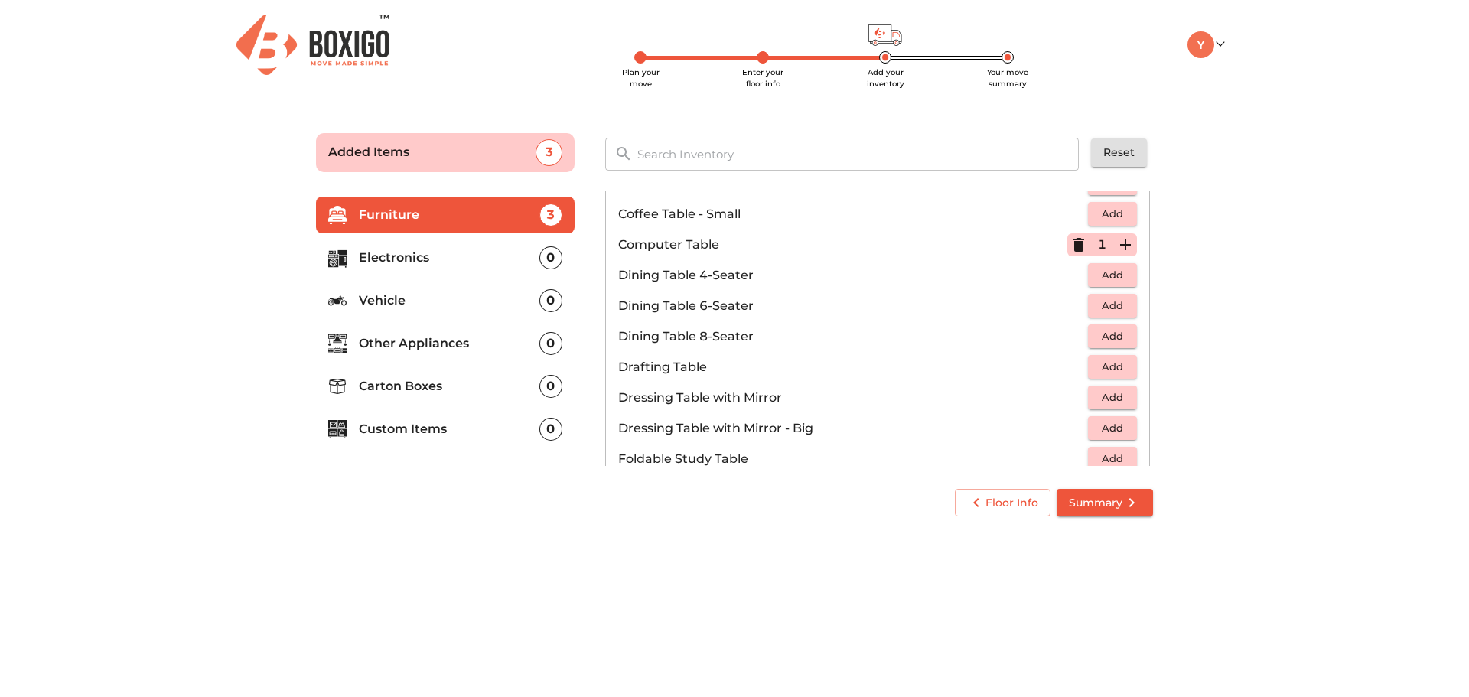
scroll to position [203, 0]
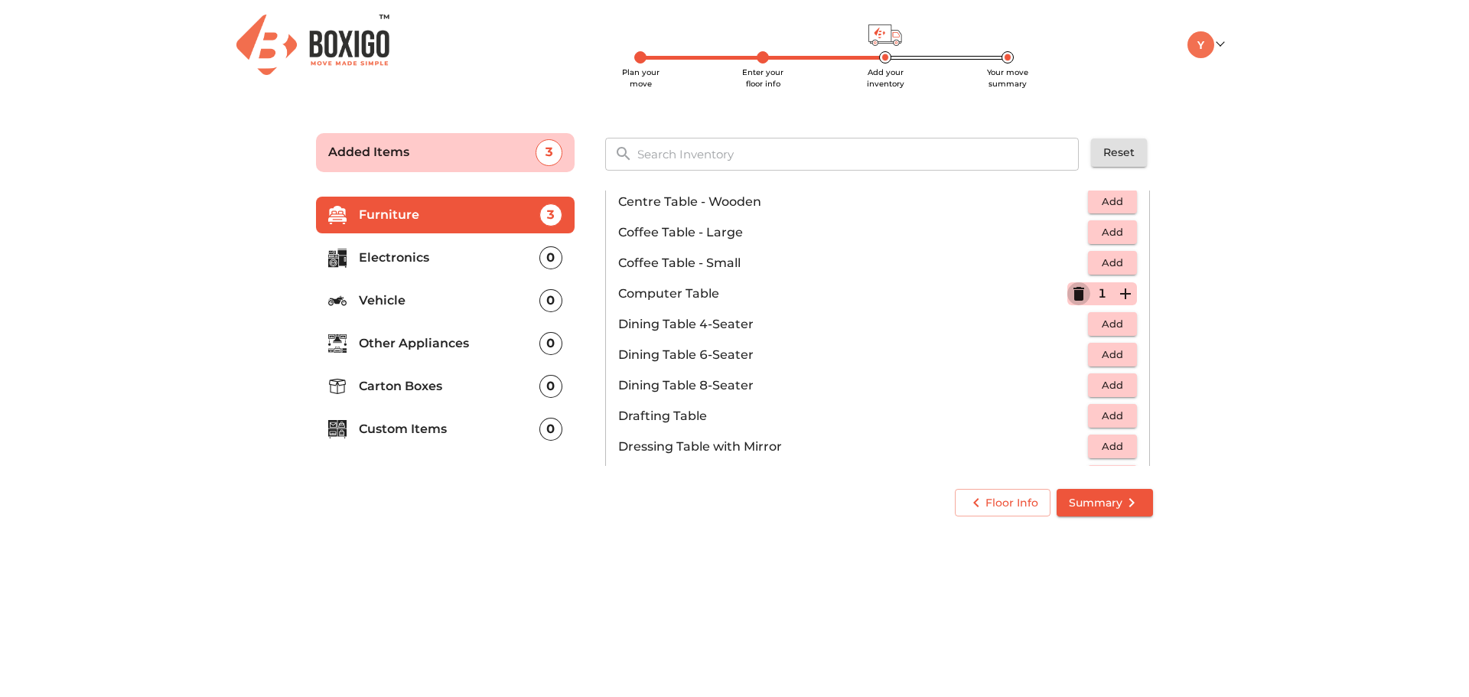
click at [1073, 299] on icon "button" at bounding box center [1078, 294] width 11 height 14
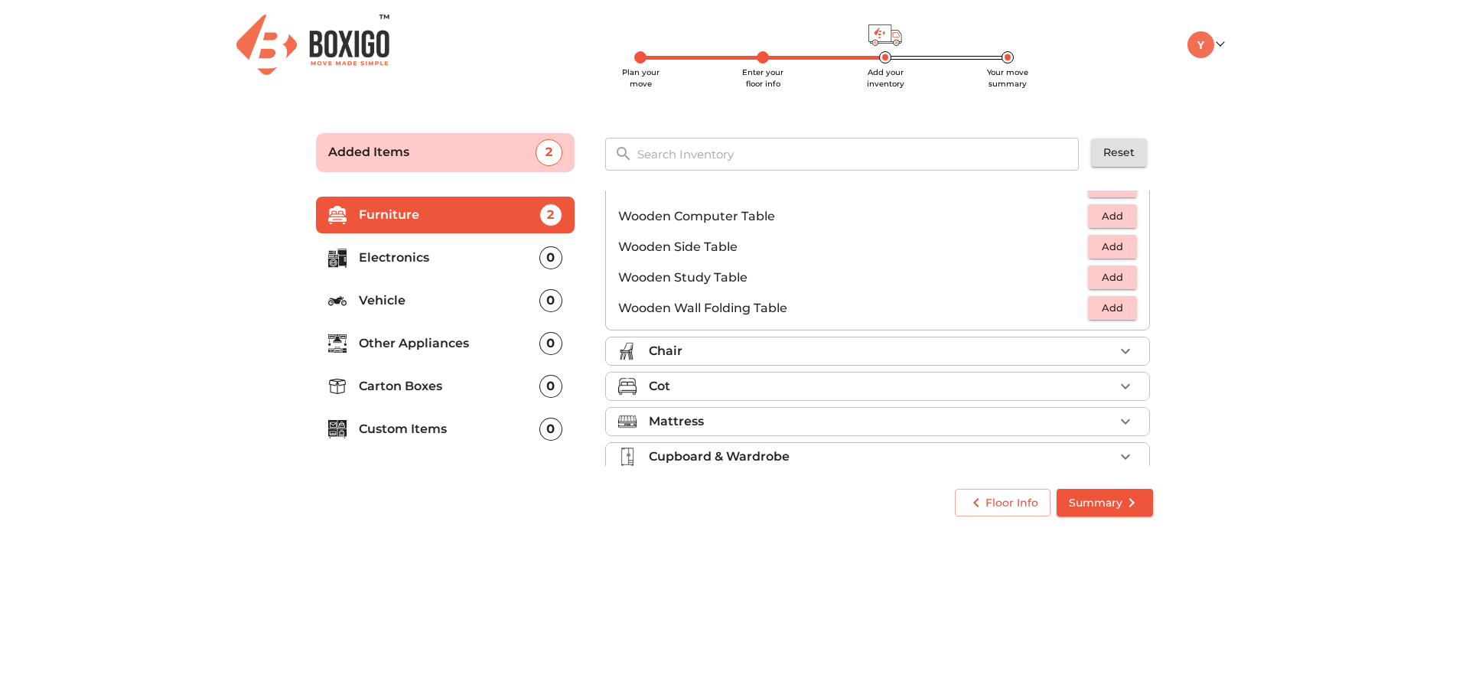
scroll to position [1067, 0]
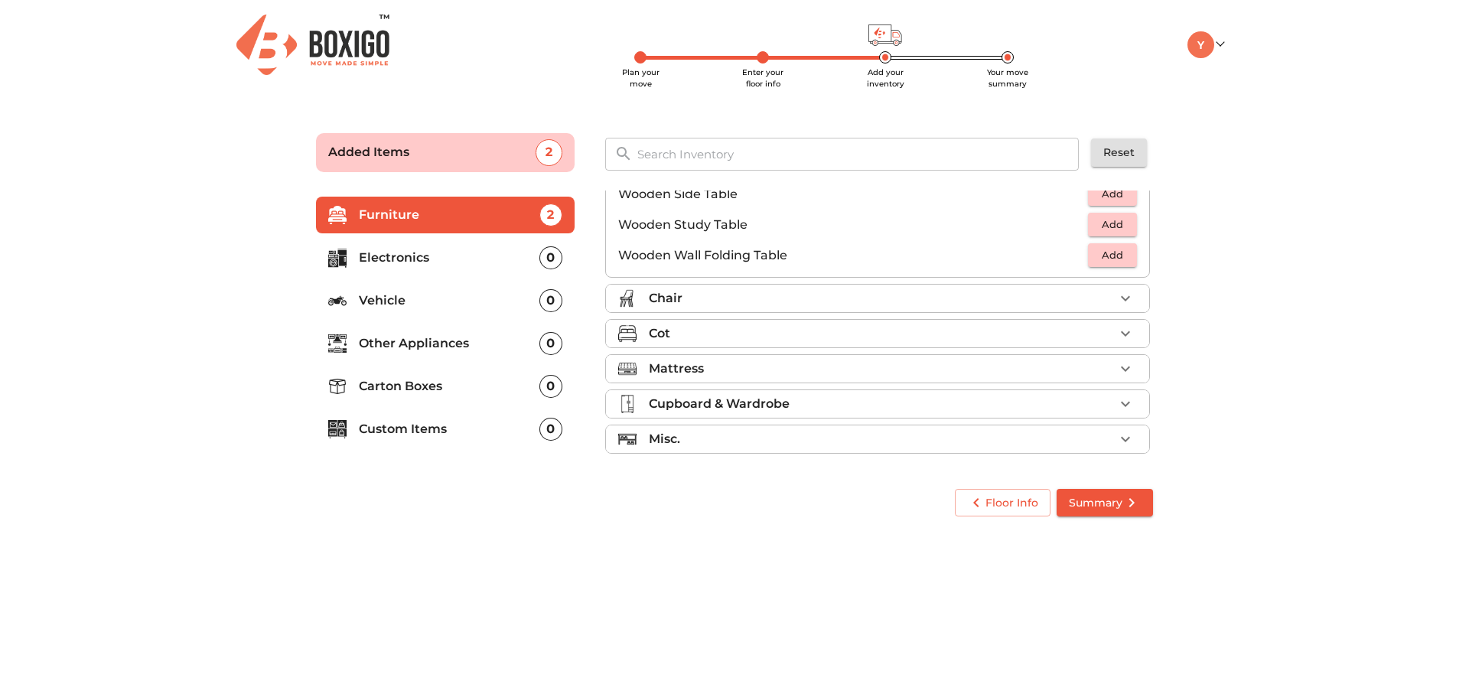
click at [965, 304] on div "Chair" at bounding box center [881, 298] width 465 height 18
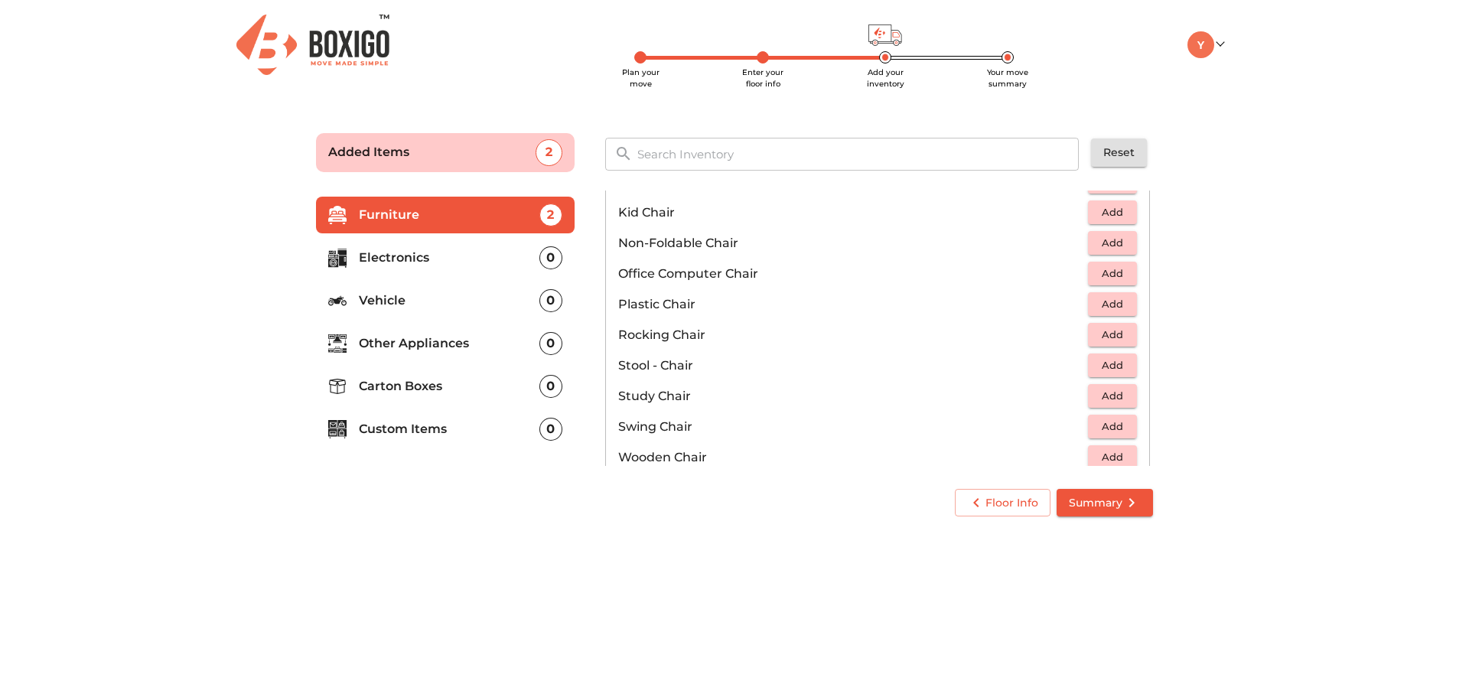
scroll to position [639, 0]
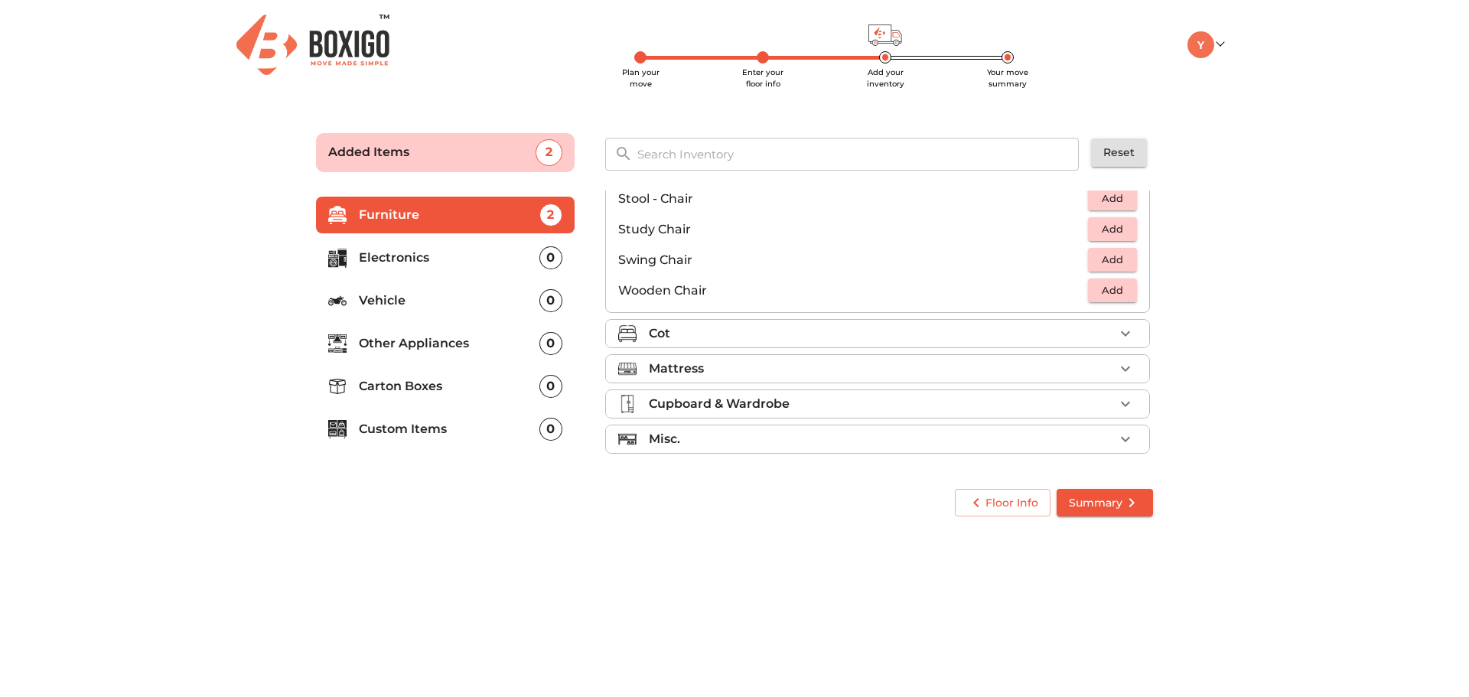
click at [967, 334] on div "Cot" at bounding box center [881, 333] width 465 height 18
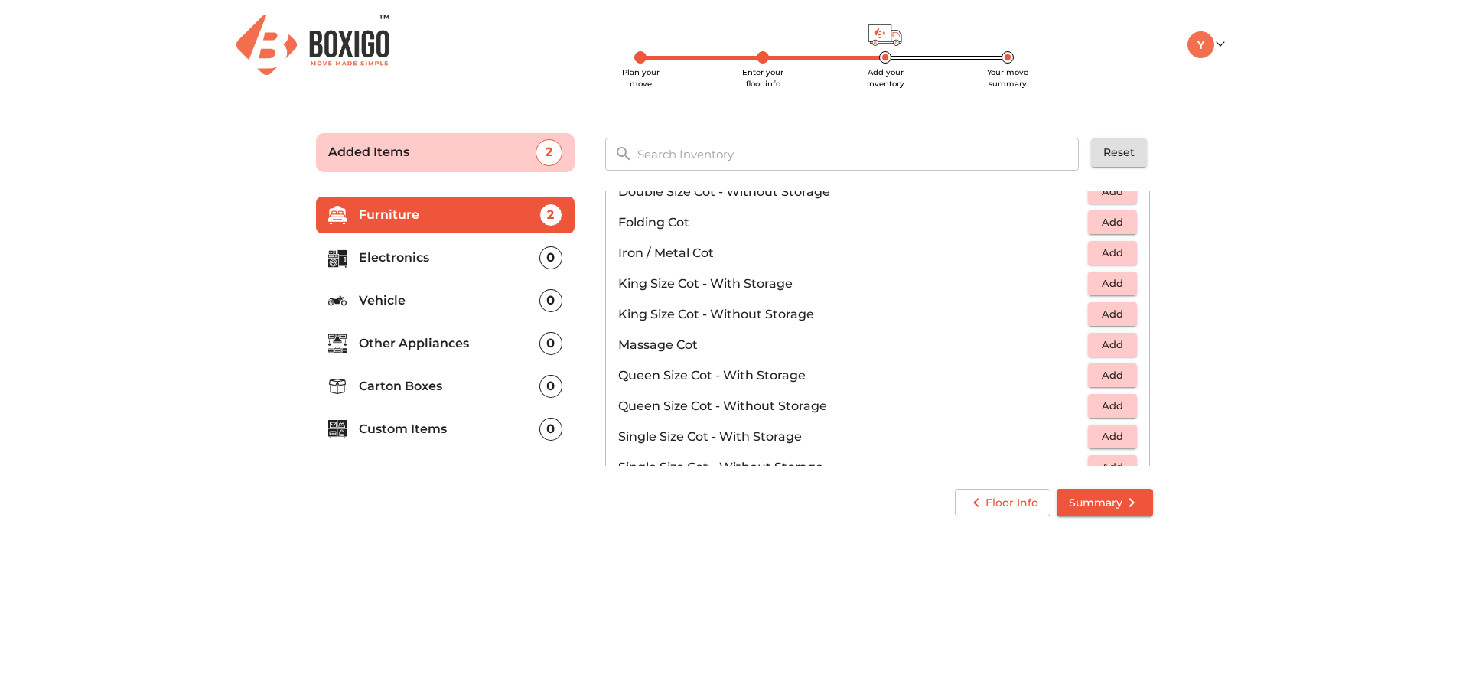
scroll to position [345, 0]
click at [1116, 282] on span "Add" at bounding box center [1113, 283] width 34 height 18
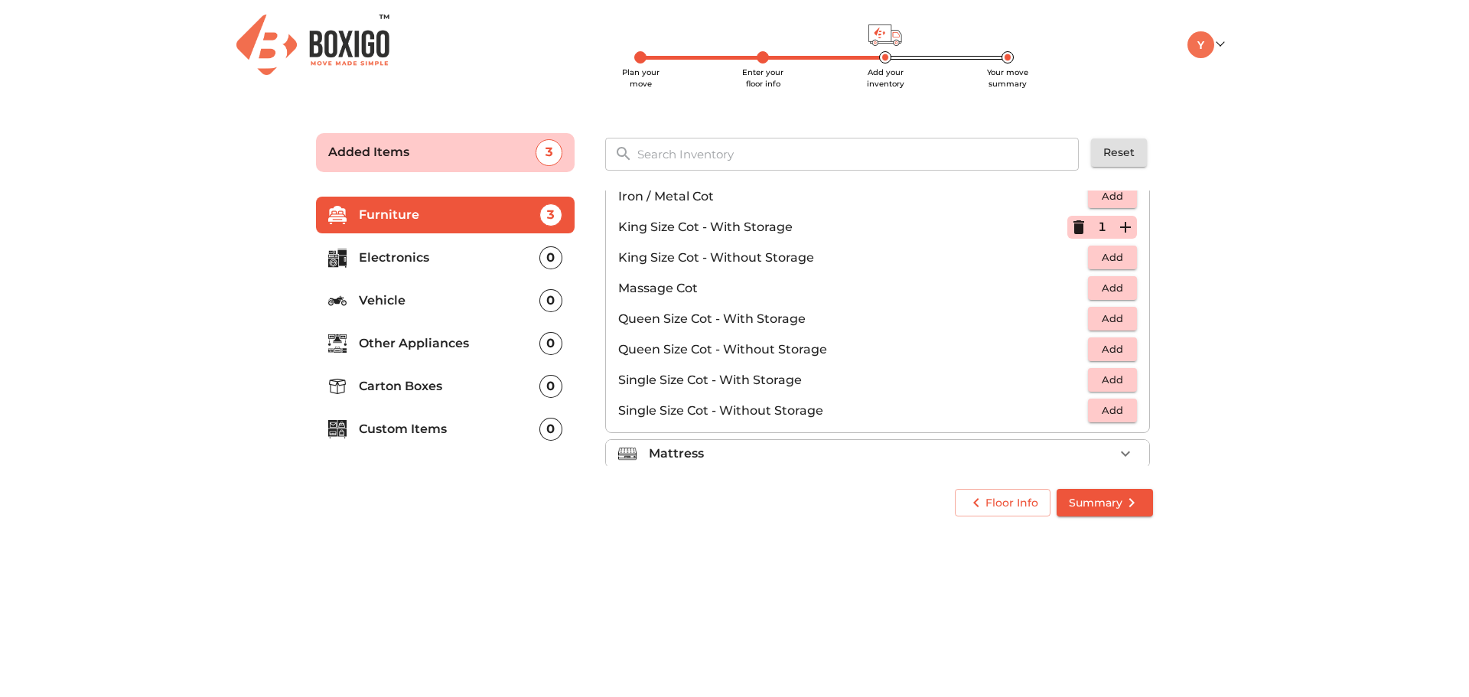
scroll to position [486, 0]
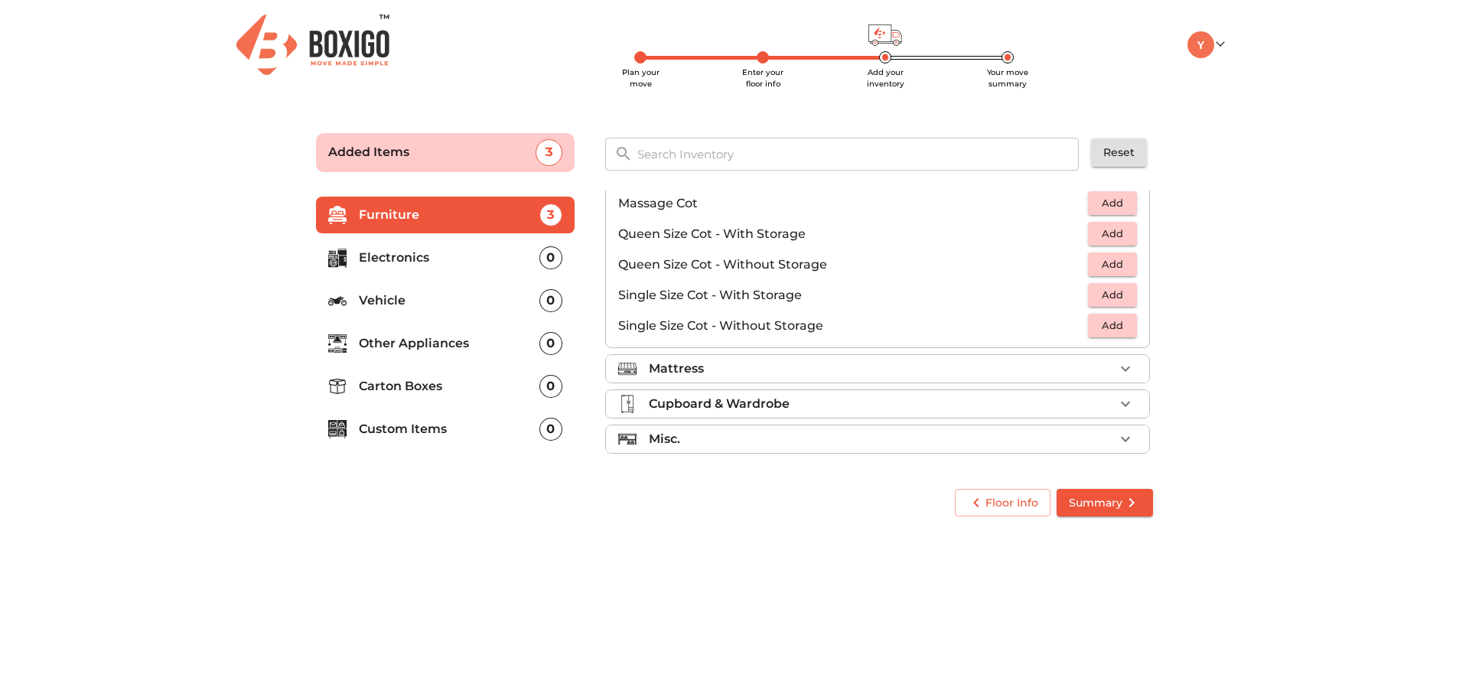
click at [927, 376] on div "Mattress" at bounding box center [881, 369] width 465 height 18
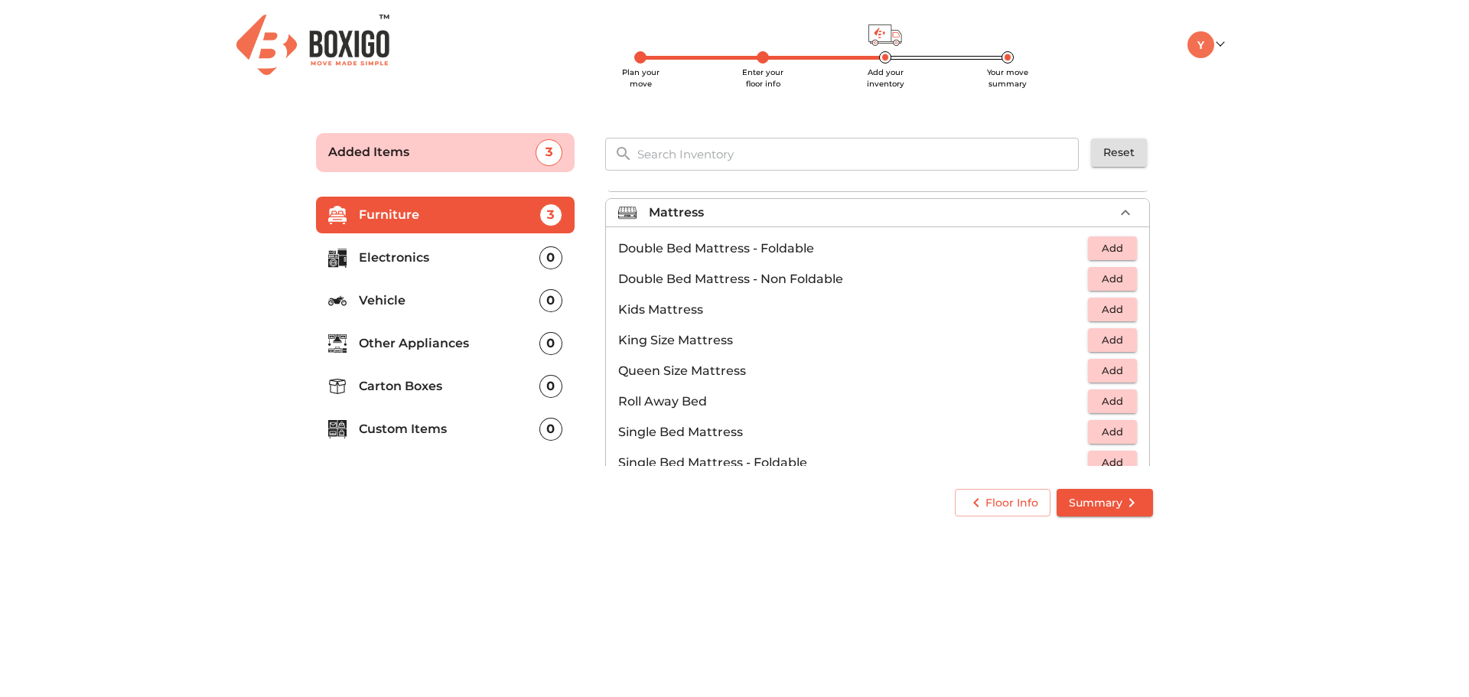
scroll to position [138, 0]
click at [1107, 345] on span "Add" at bounding box center [1113, 341] width 34 height 18
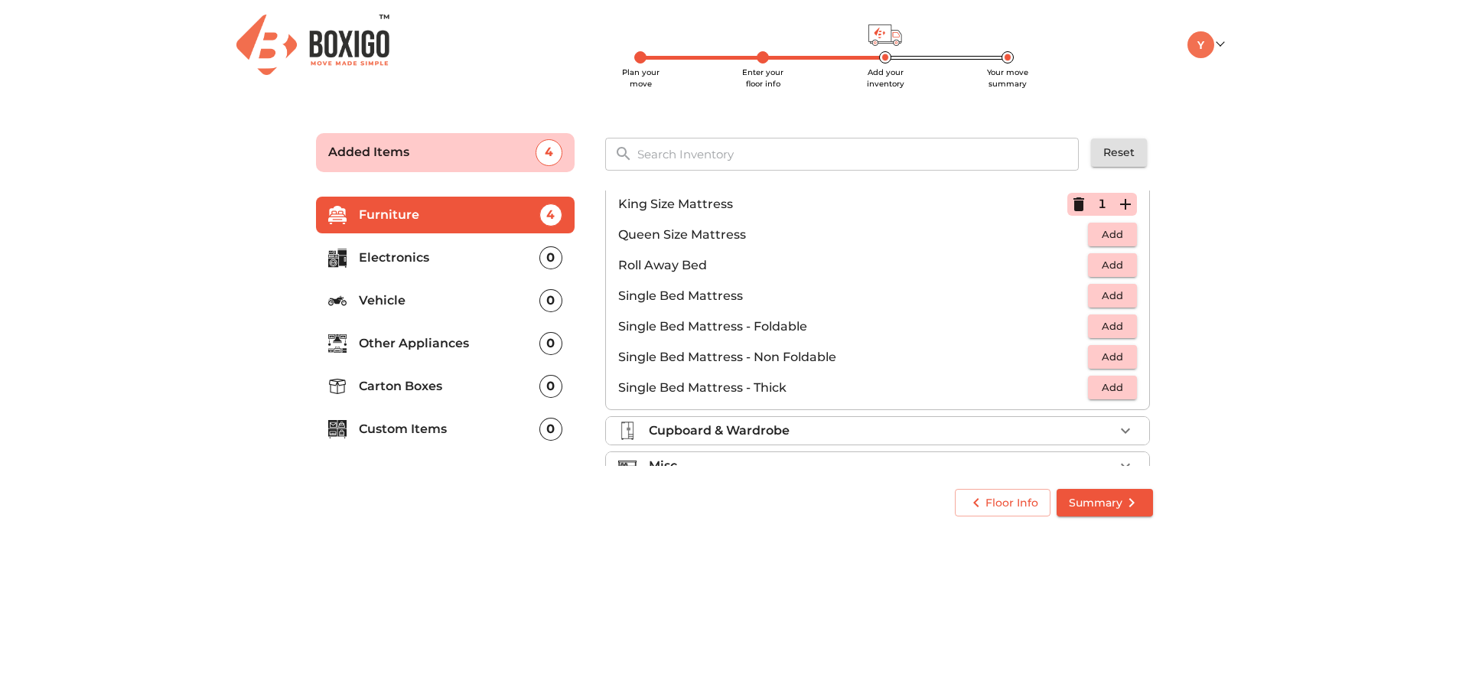
scroll to position [302, 0]
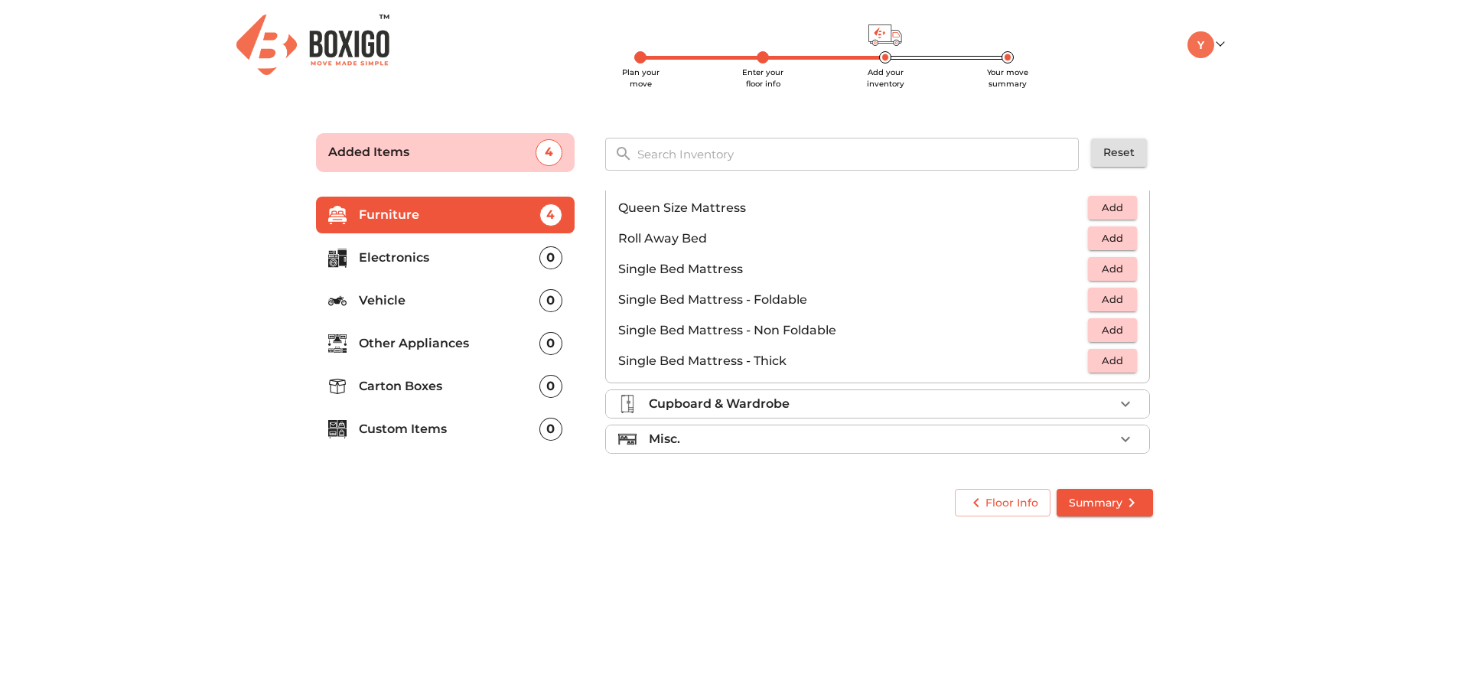
click at [860, 435] on div "Misc." at bounding box center [881, 439] width 465 height 18
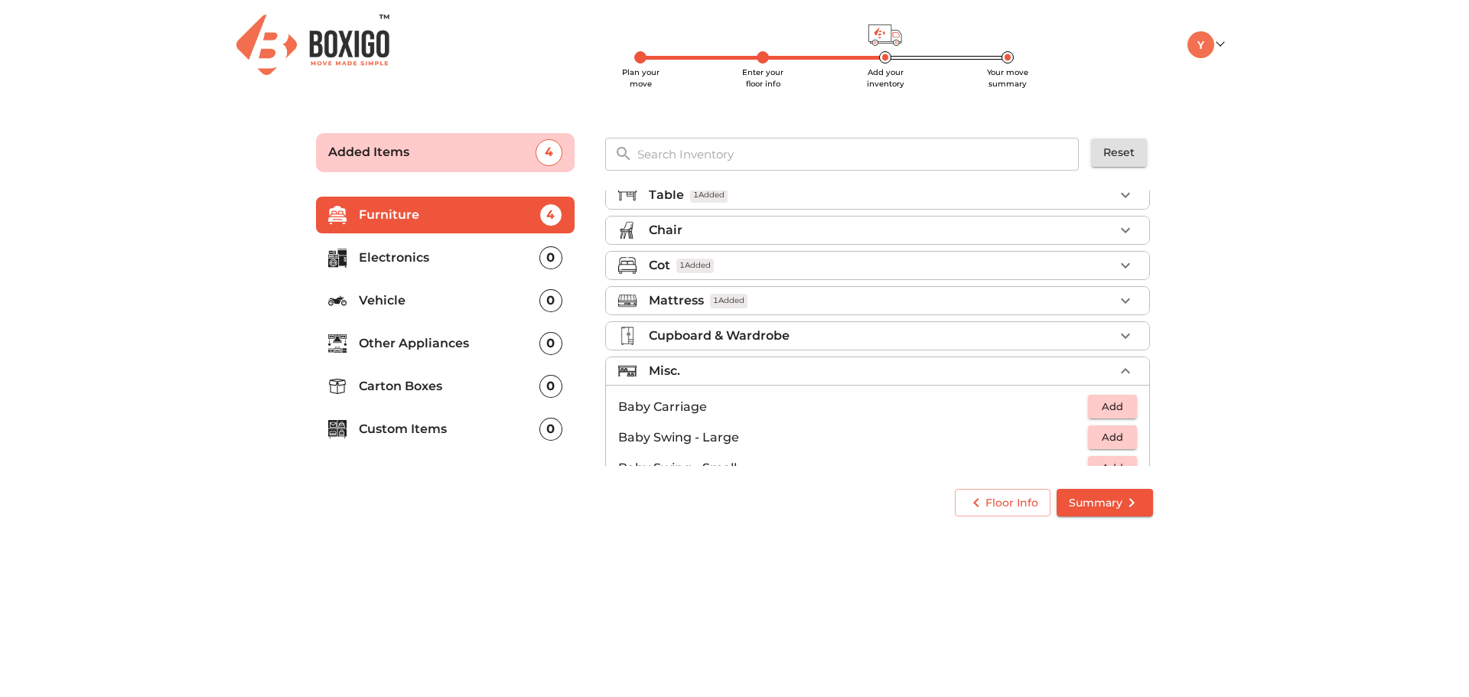
scroll to position [50, 0]
click at [791, 339] on div "Cupboard & Wardrobe" at bounding box center [881, 336] width 465 height 18
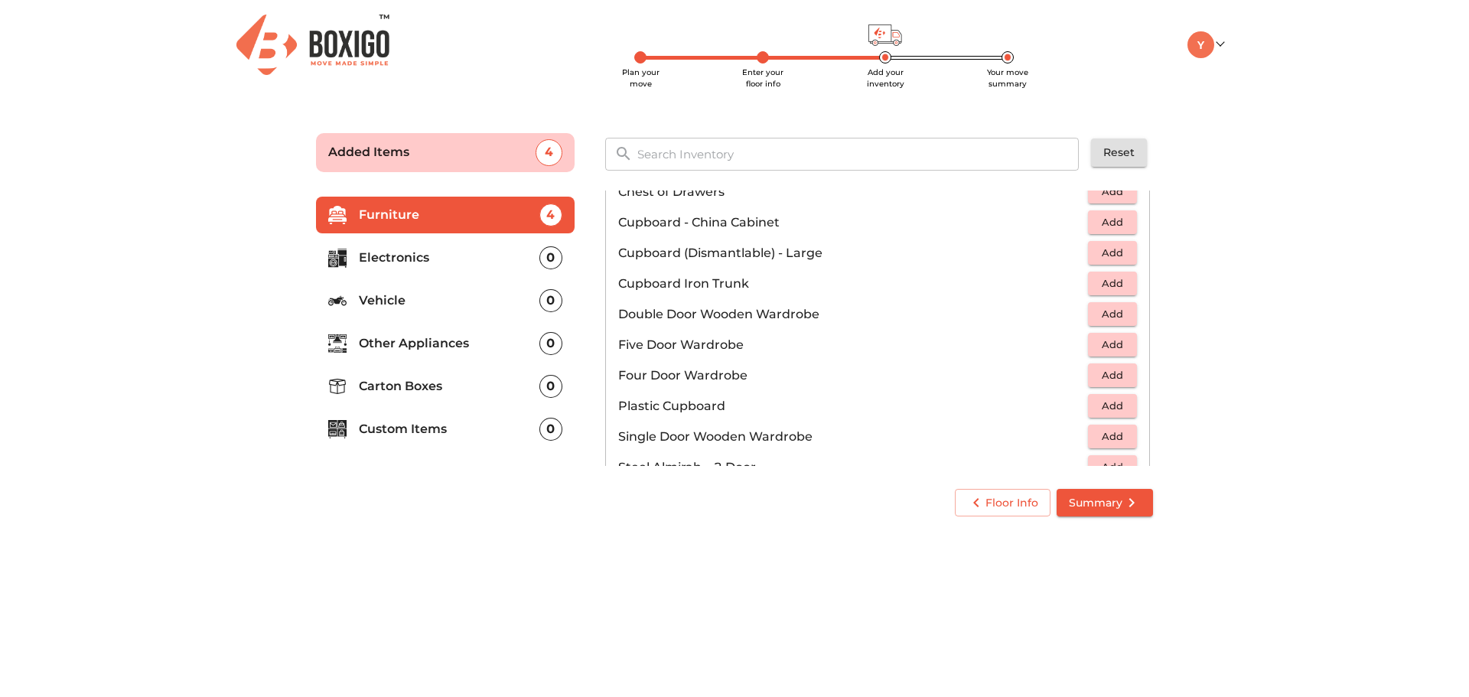
scroll to position [230, 0]
click at [1109, 285] on span "Add" at bounding box center [1113, 284] width 34 height 18
click at [455, 264] on p "Electronics" at bounding box center [449, 258] width 181 height 18
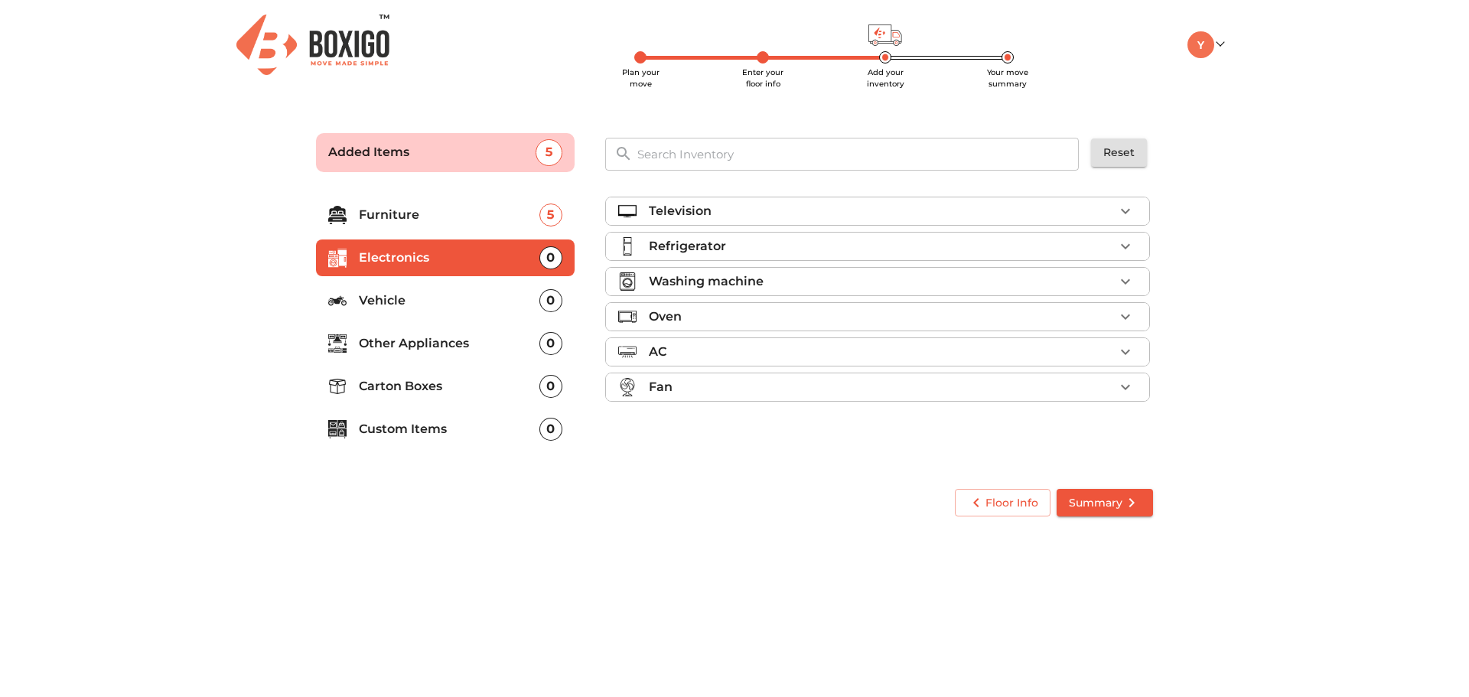
click at [854, 210] on div "Television" at bounding box center [881, 211] width 465 height 18
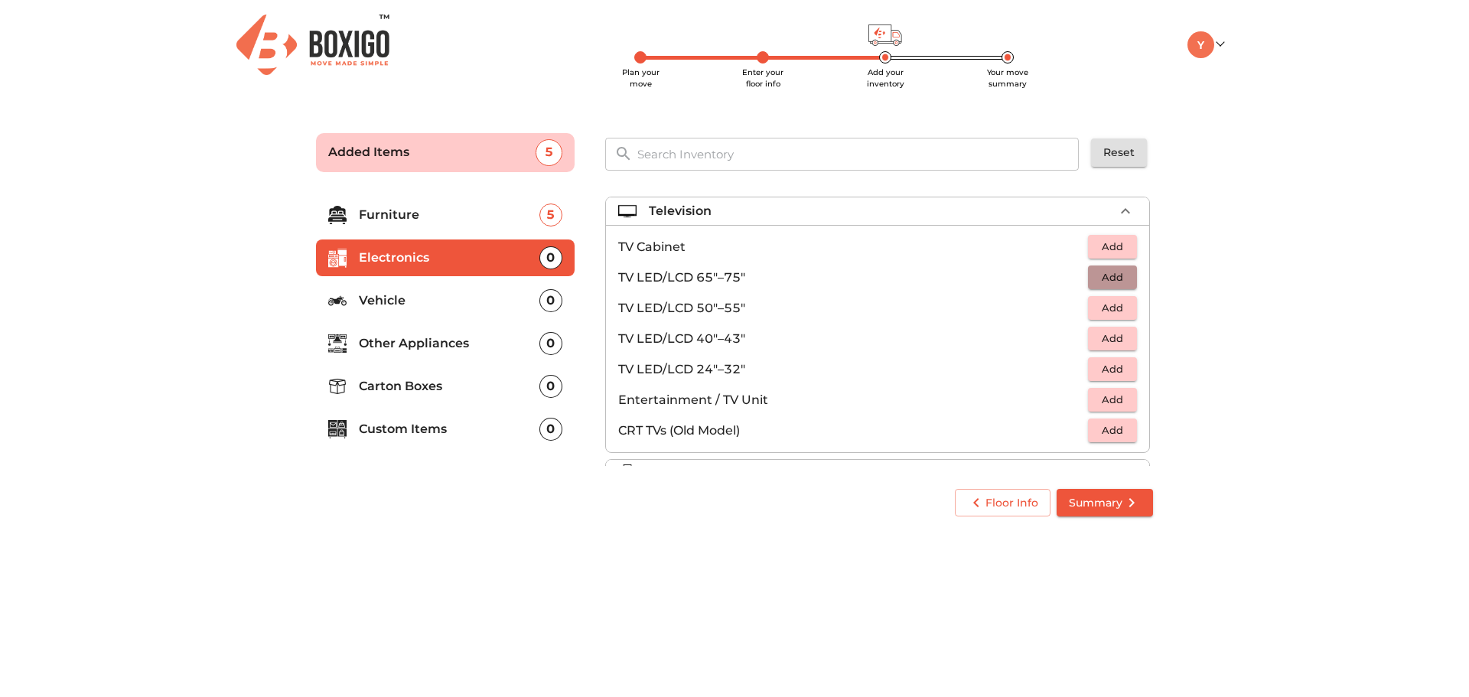
click at [1112, 277] on span "Add" at bounding box center [1113, 278] width 34 height 18
click at [437, 304] on p "Vehicle" at bounding box center [449, 300] width 181 height 18
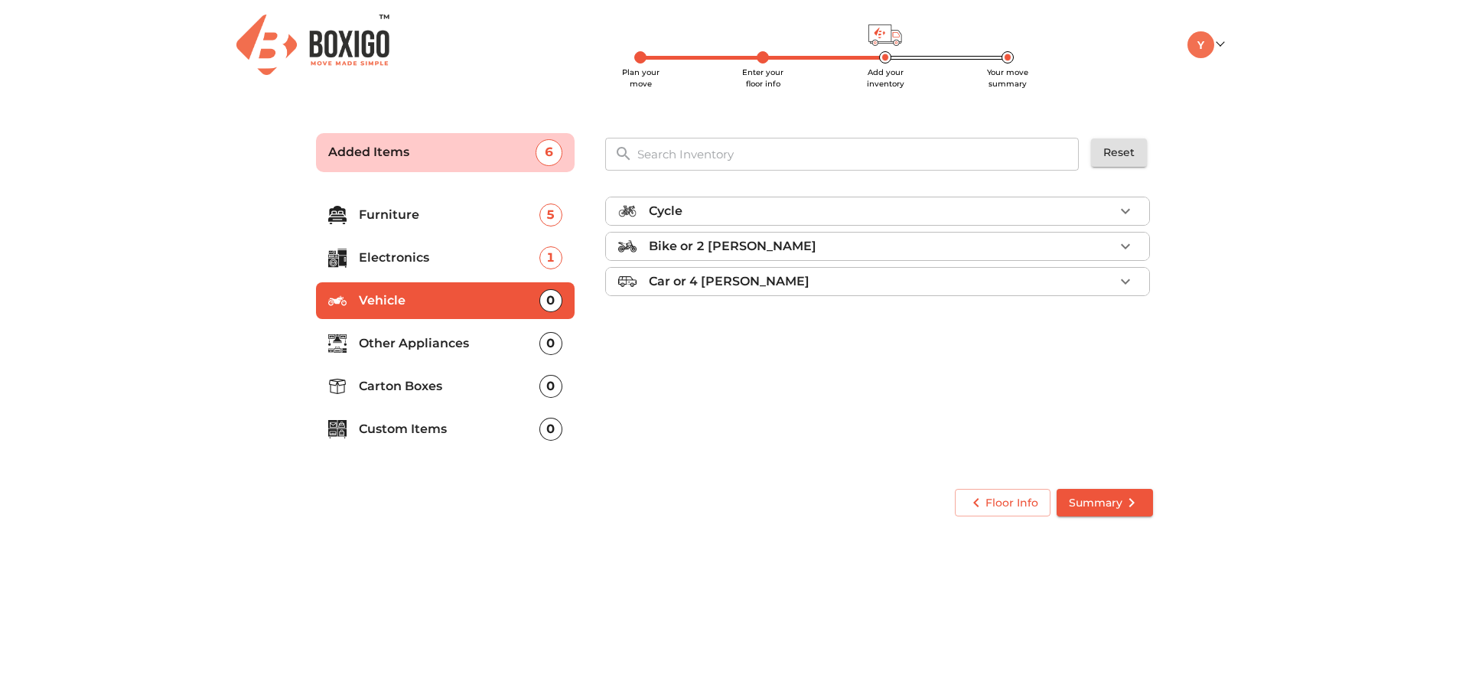
click at [913, 249] on div "Bike or 2 wheeler" at bounding box center [881, 246] width 465 height 18
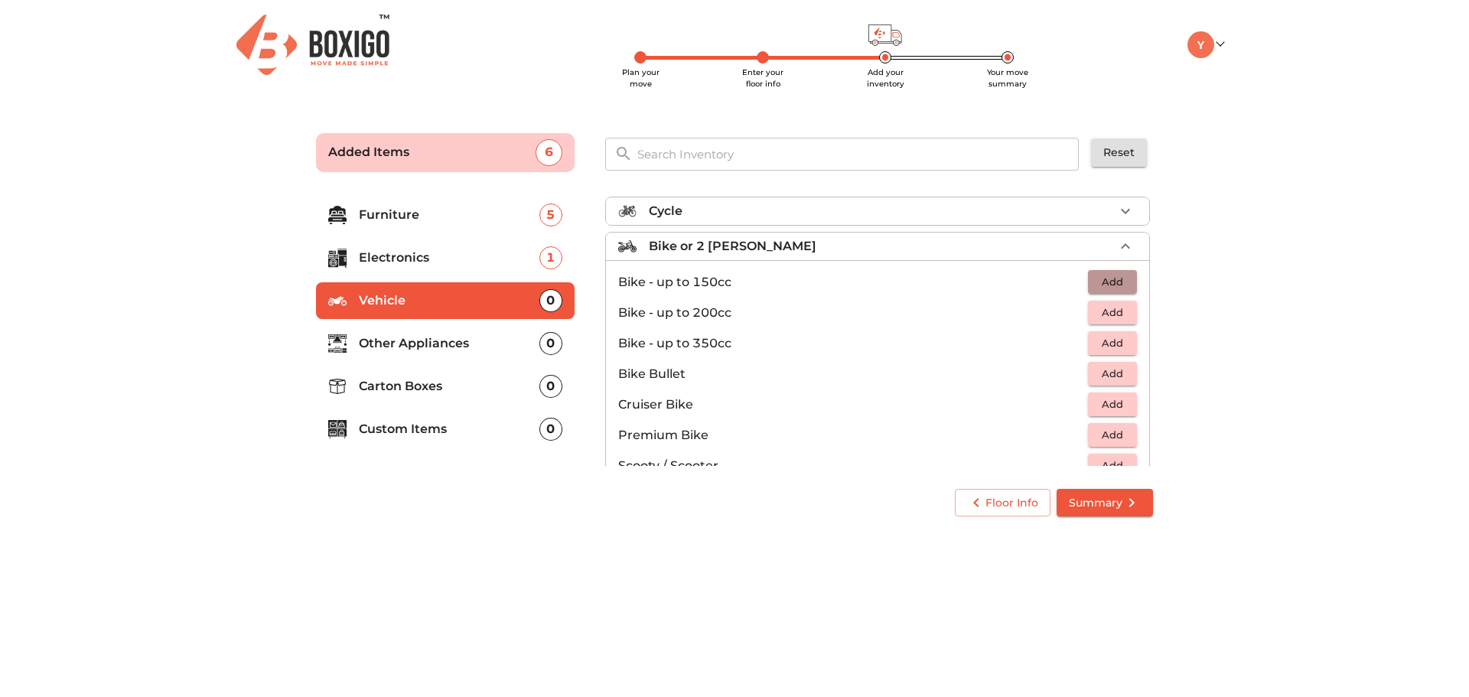
click at [1106, 280] on span "Add" at bounding box center [1113, 282] width 34 height 18
click at [1121, 245] on icon "button" at bounding box center [1125, 245] width 9 height 5
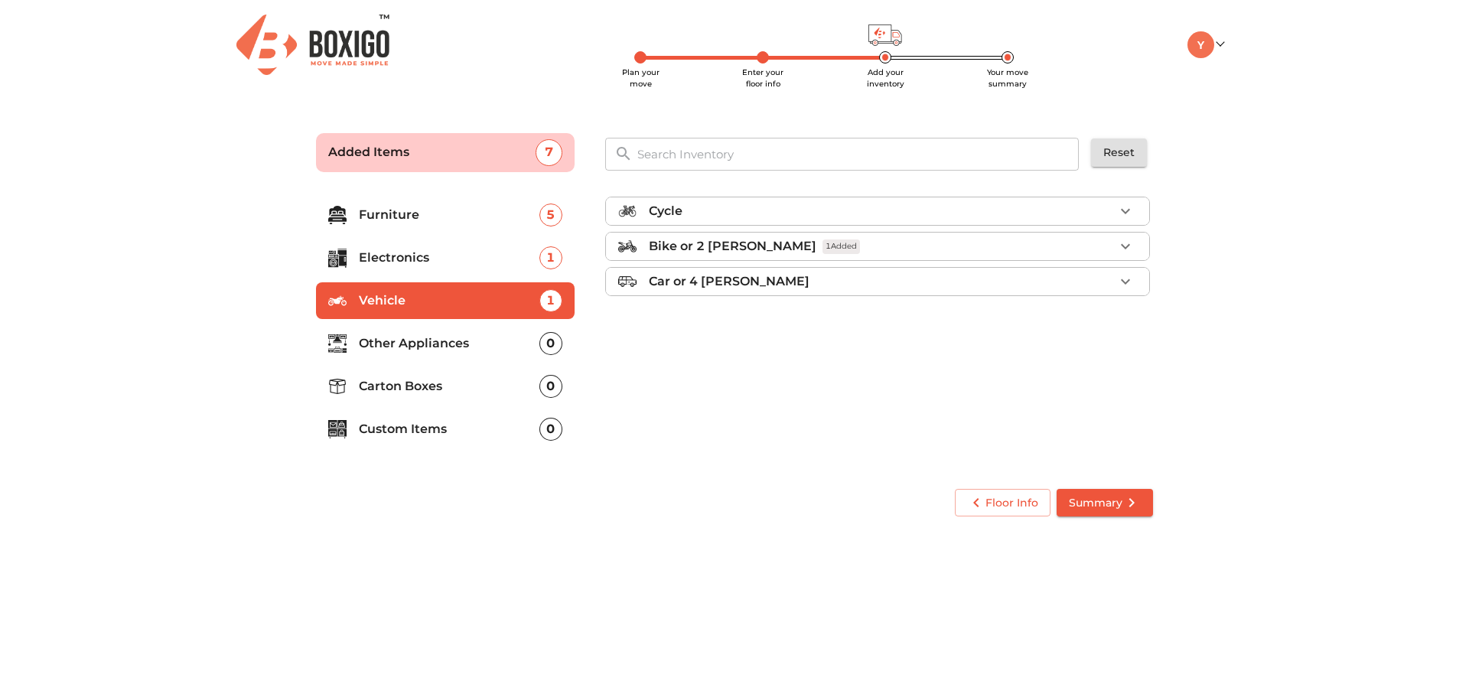
click at [474, 347] on p "Other Appliances" at bounding box center [449, 343] width 181 height 18
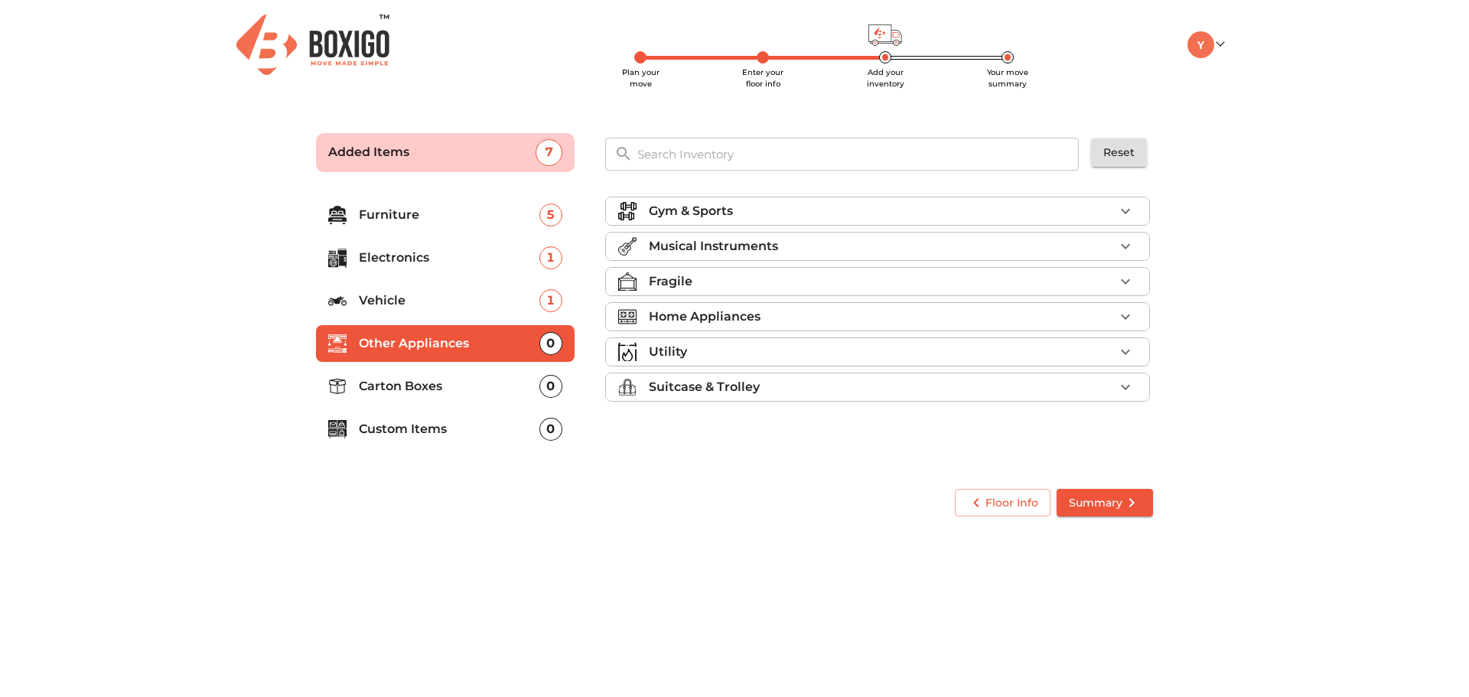
click at [839, 312] on div "Home Appliances" at bounding box center [881, 317] width 465 height 18
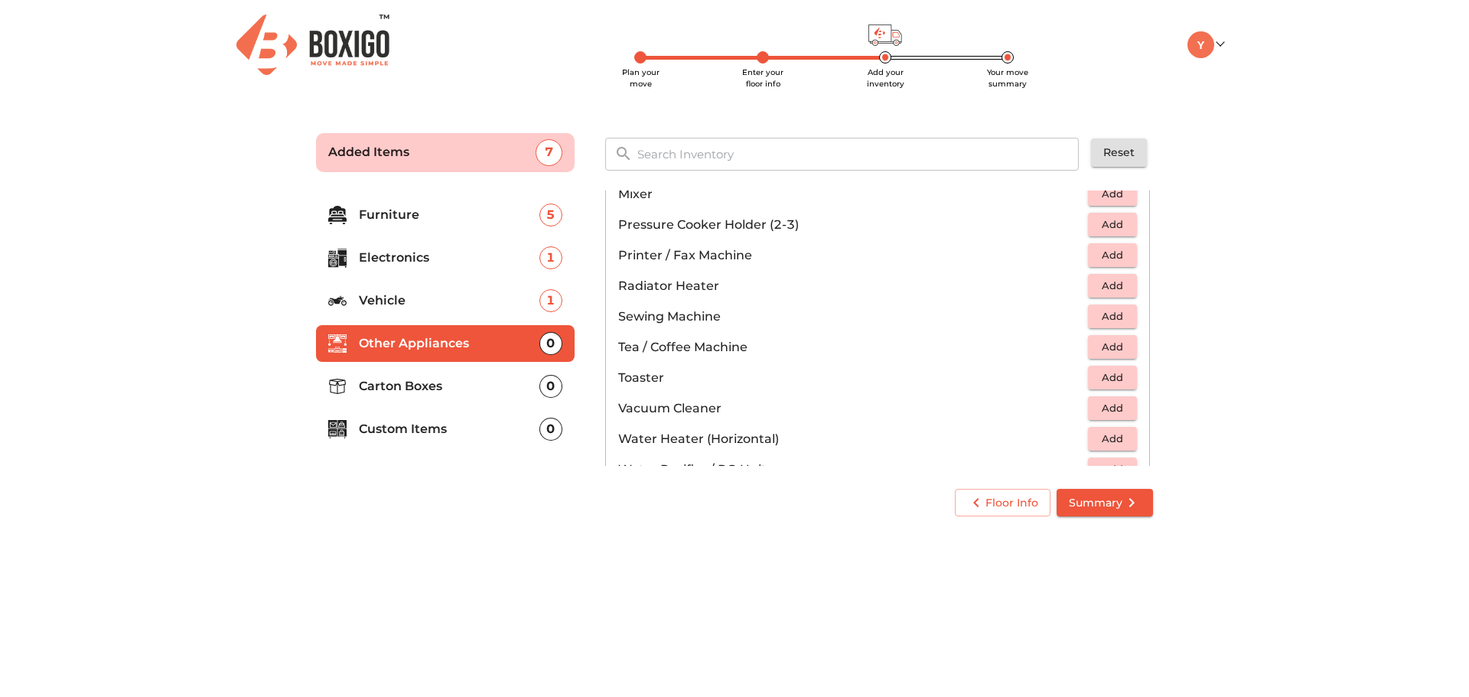
scroll to position [1009, 0]
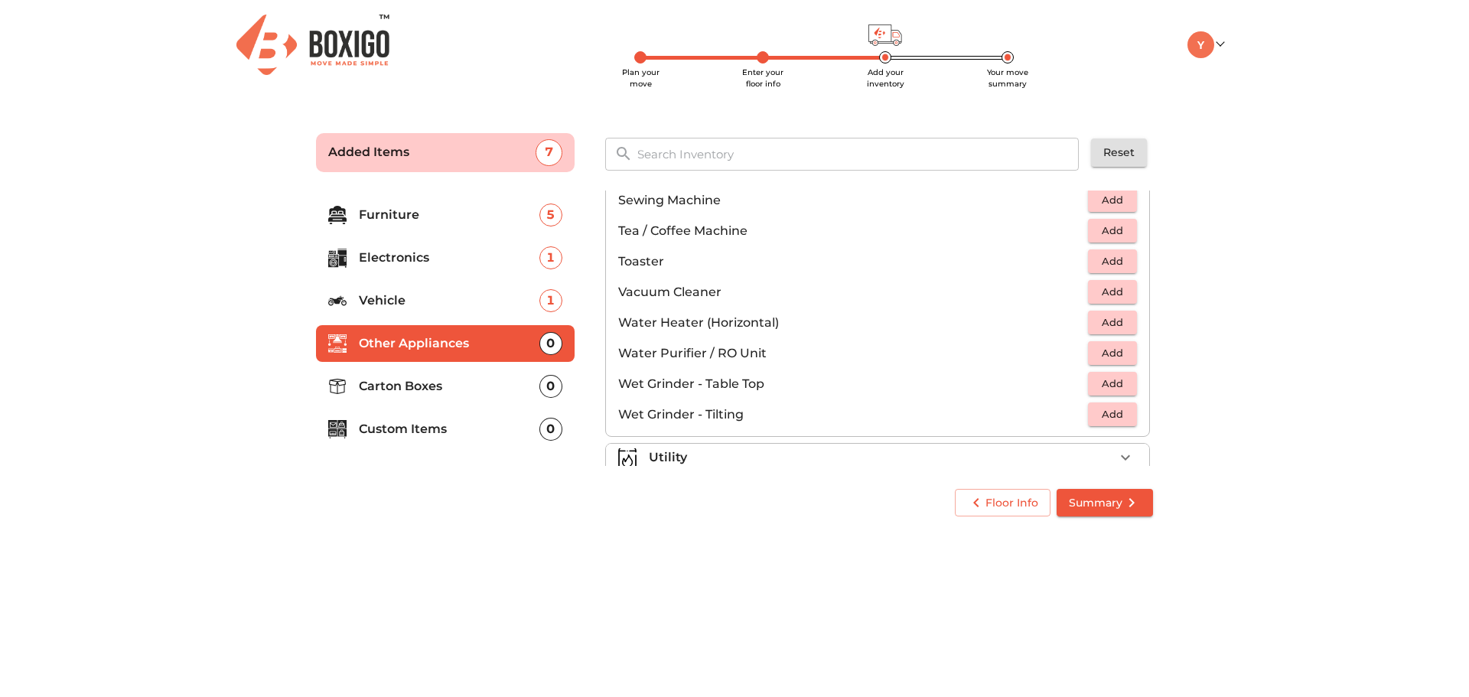
click at [442, 389] on p "Carton Boxes" at bounding box center [449, 386] width 181 height 18
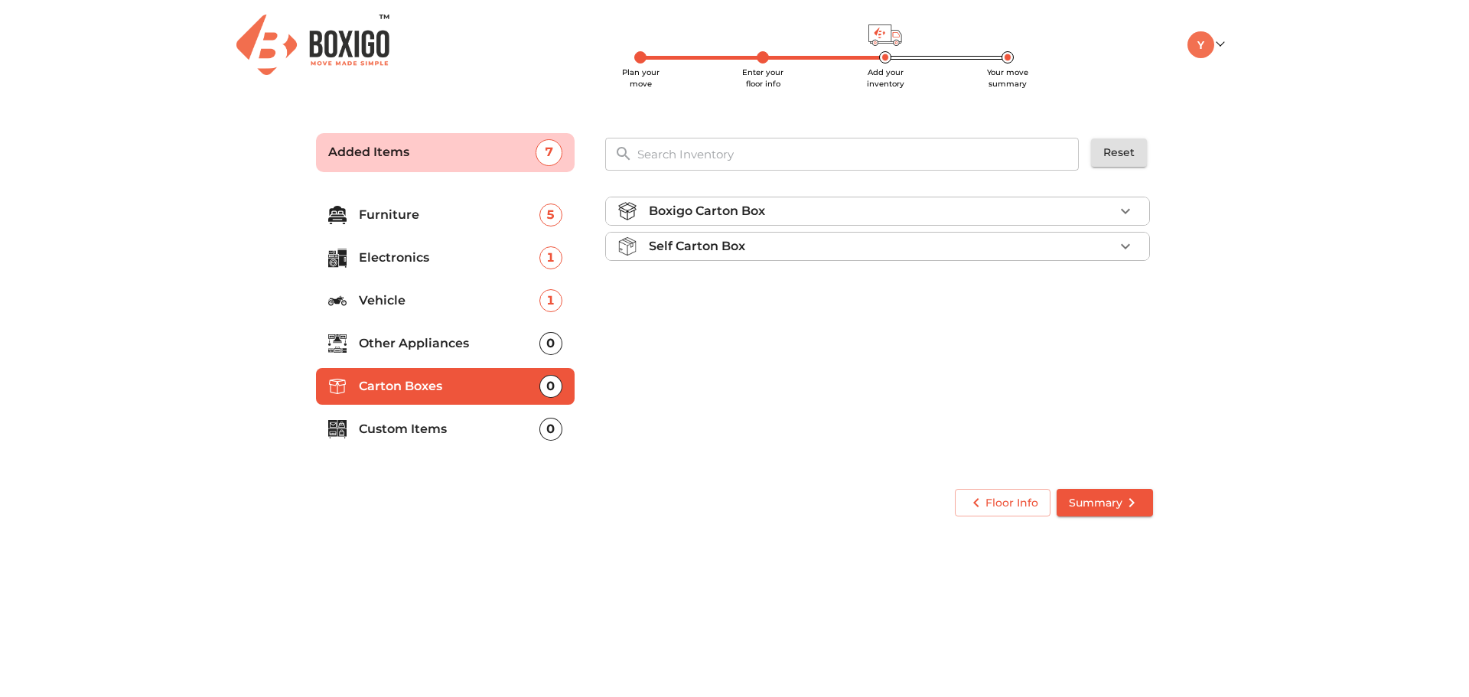
click at [1002, 210] on div "Boxigo Carton Box" at bounding box center [881, 211] width 465 height 18
click at [1120, 243] on span "Add" at bounding box center [1113, 247] width 34 height 18
click at [1125, 244] on icon "button" at bounding box center [1125, 247] width 11 height 11
click at [1071, 243] on icon "button" at bounding box center [1079, 247] width 18 height 18
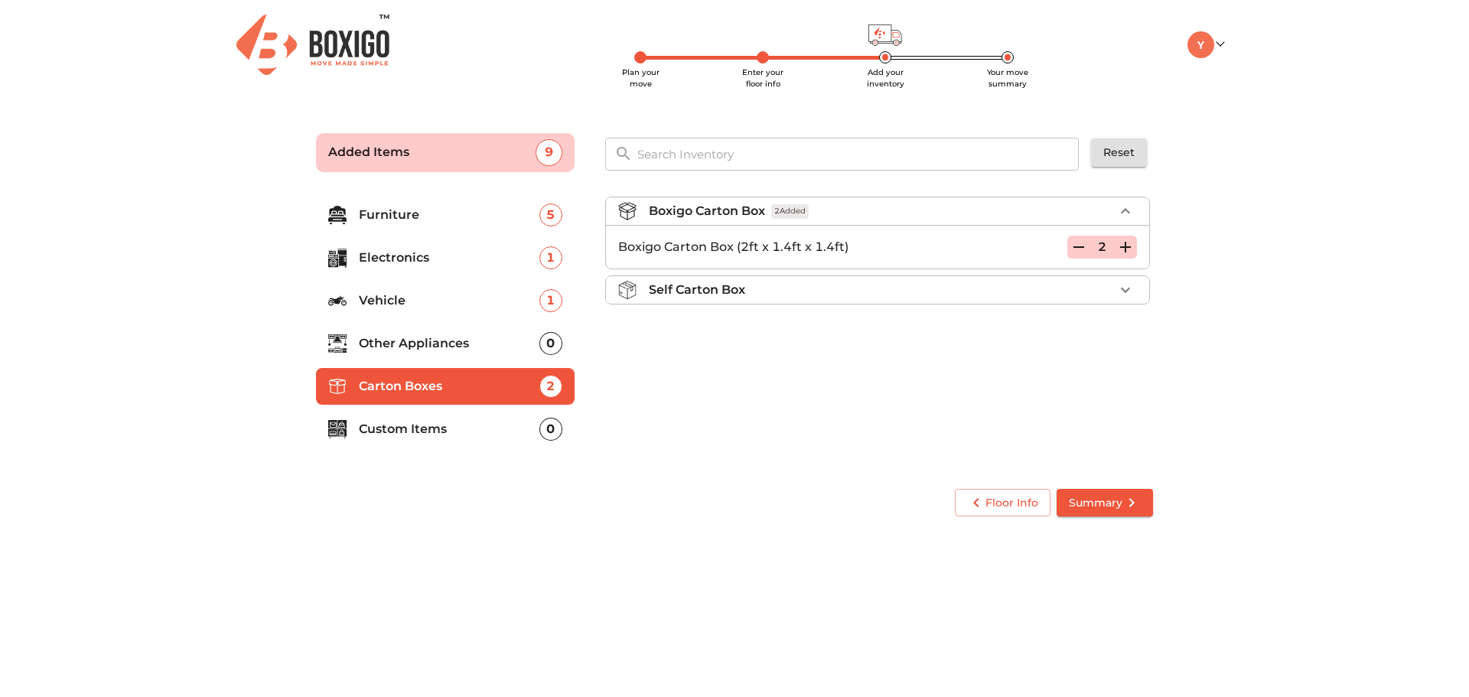
click at [402, 455] on ul "Furniture 5 Electronics 1 Vehicle 1 Other Appliances 0 Carton Boxes 2 Custom It…" at bounding box center [445, 324] width 259 height 269
click at [418, 415] on li "Custom Items 0" at bounding box center [445, 429] width 259 height 37
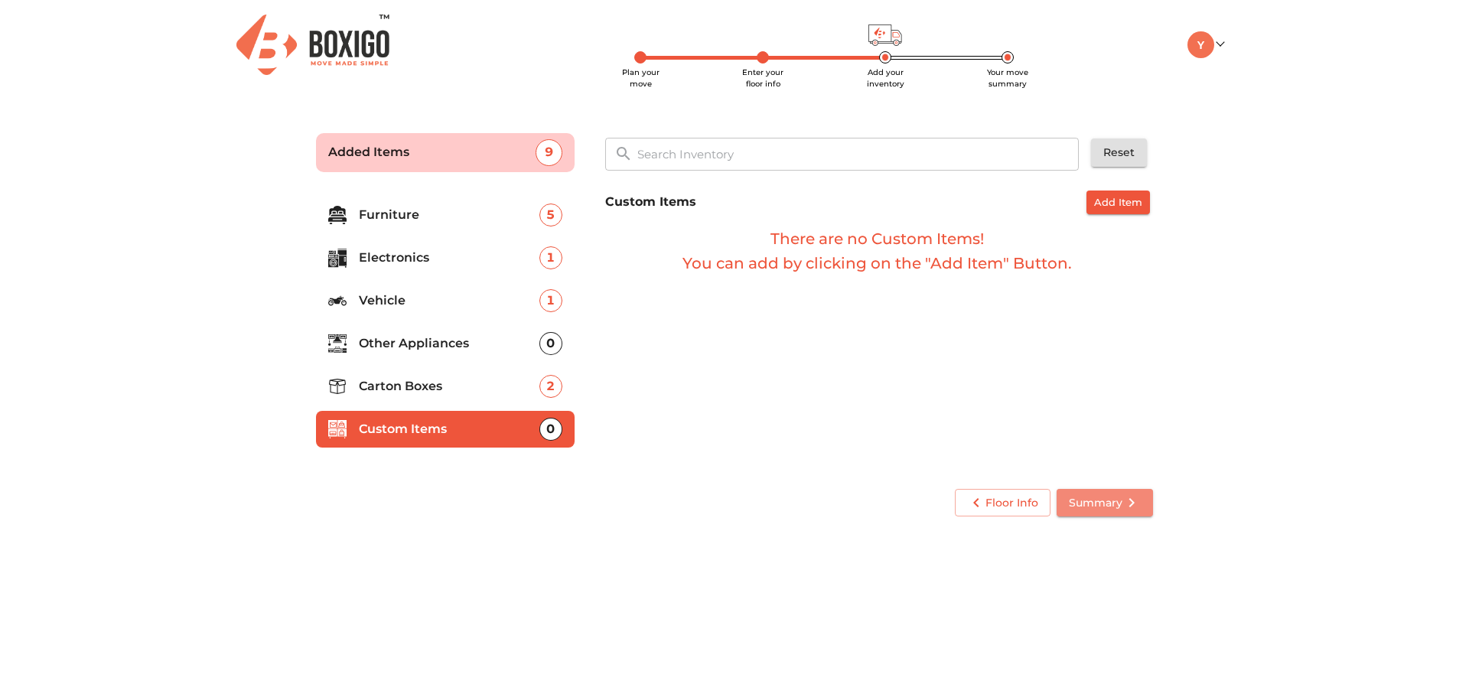
click at [1124, 509] on icon "submit" at bounding box center [1131, 502] width 18 height 18
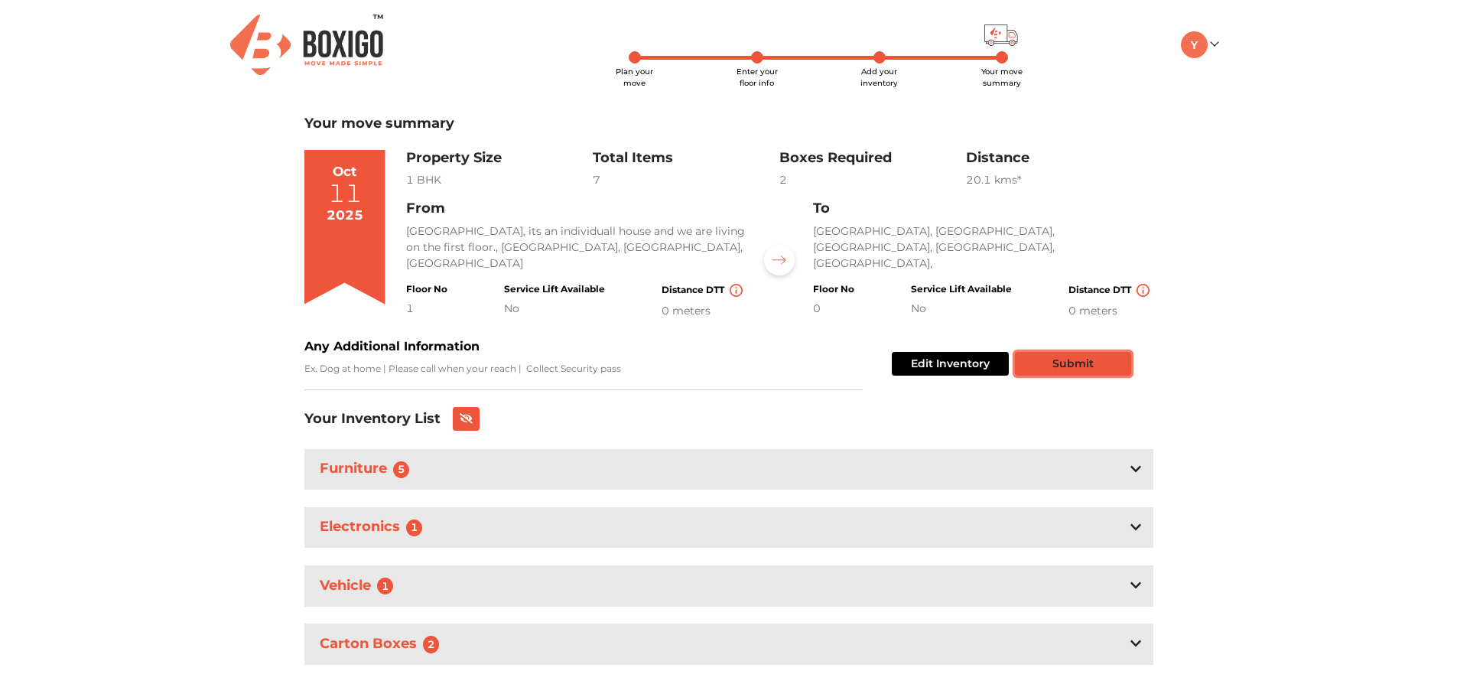
click at [1079, 360] on button "Submit" at bounding box center [1073, 364] width 116 height 24
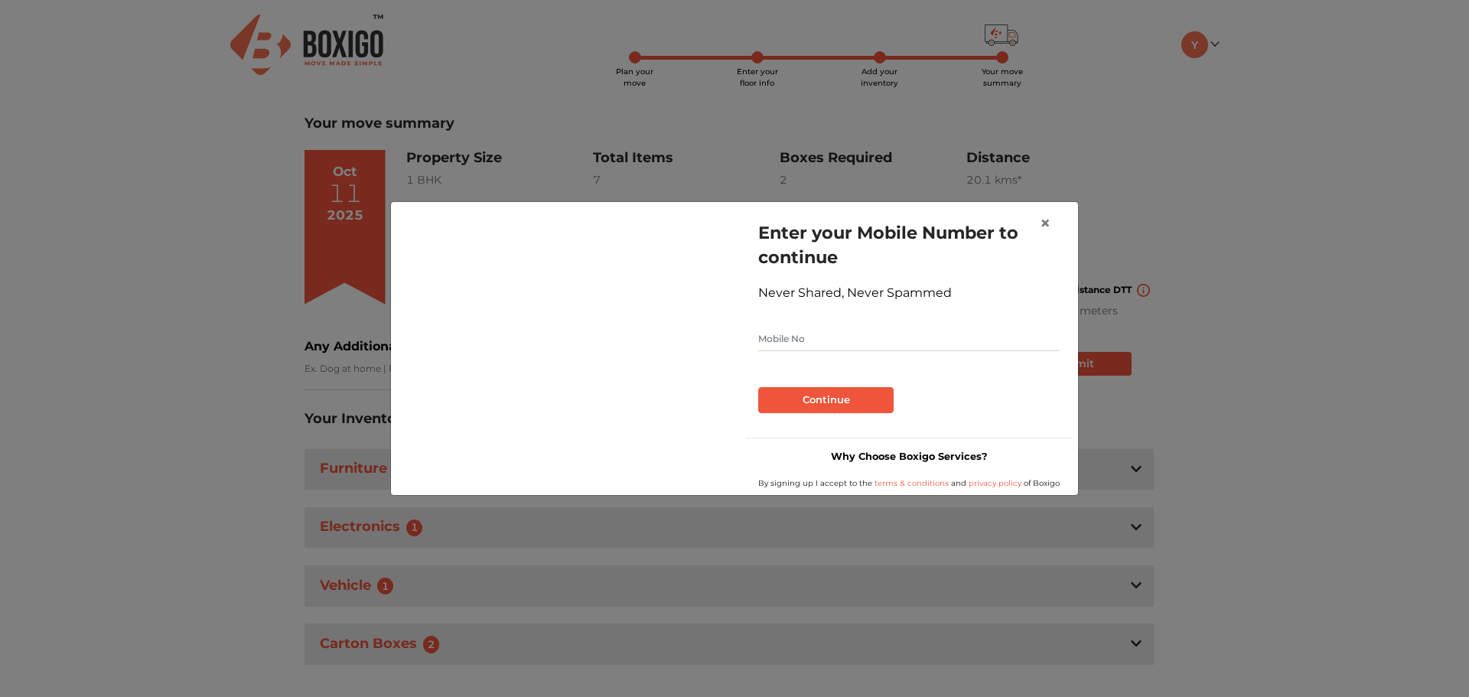
click at [800, 337] on input "text" at bounding box center [908, 339] width 301 height 24
